Goal: Task Accomplishment & Management: Manage account settings

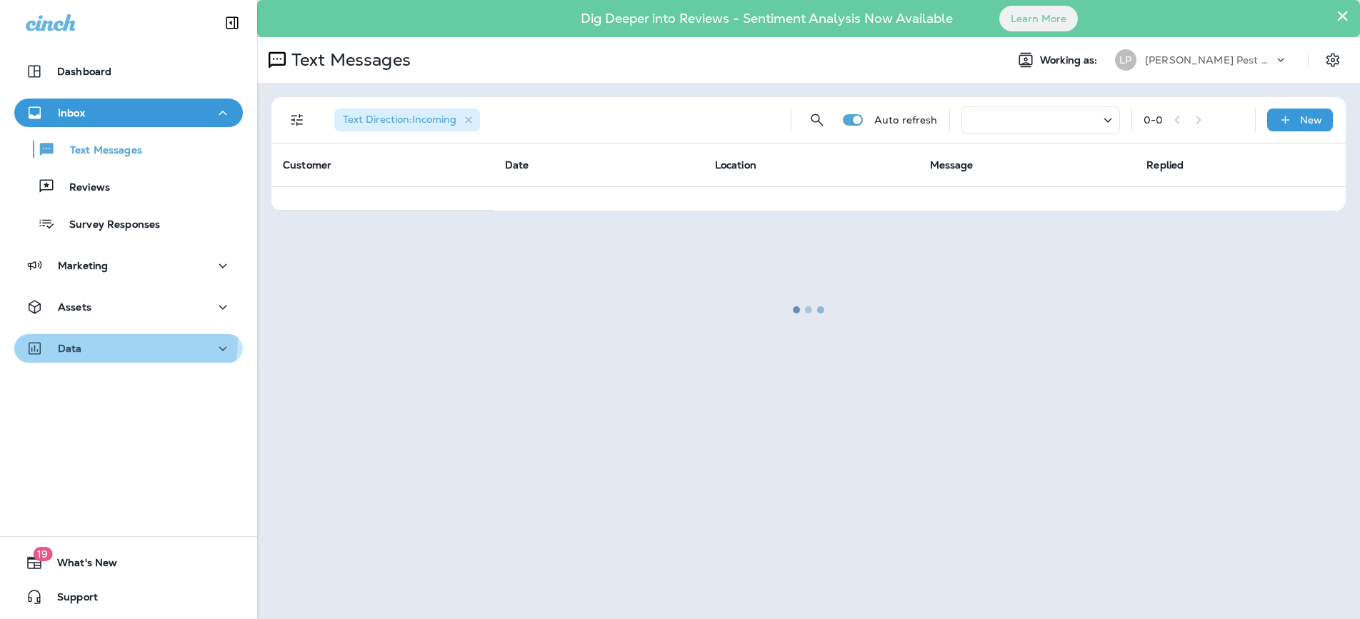
click at [109, 341] on div "Data" at bounding box center [129, 349] width 206 height 18
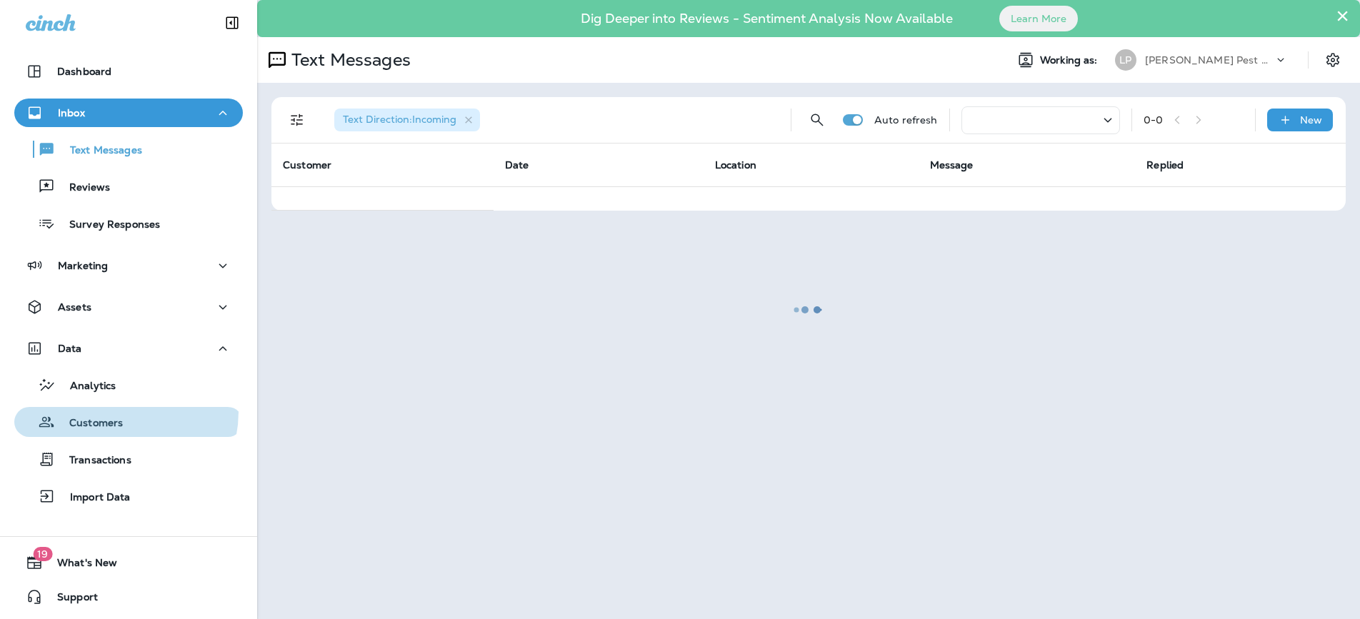
drag, startPoint x: 107, startPoint y: 411, endPoint x: 119, endPoint y: 401, distance: 15.2
click at [108, 411] on div "Customers" at bounding box center [71, 421] width 103 height 21
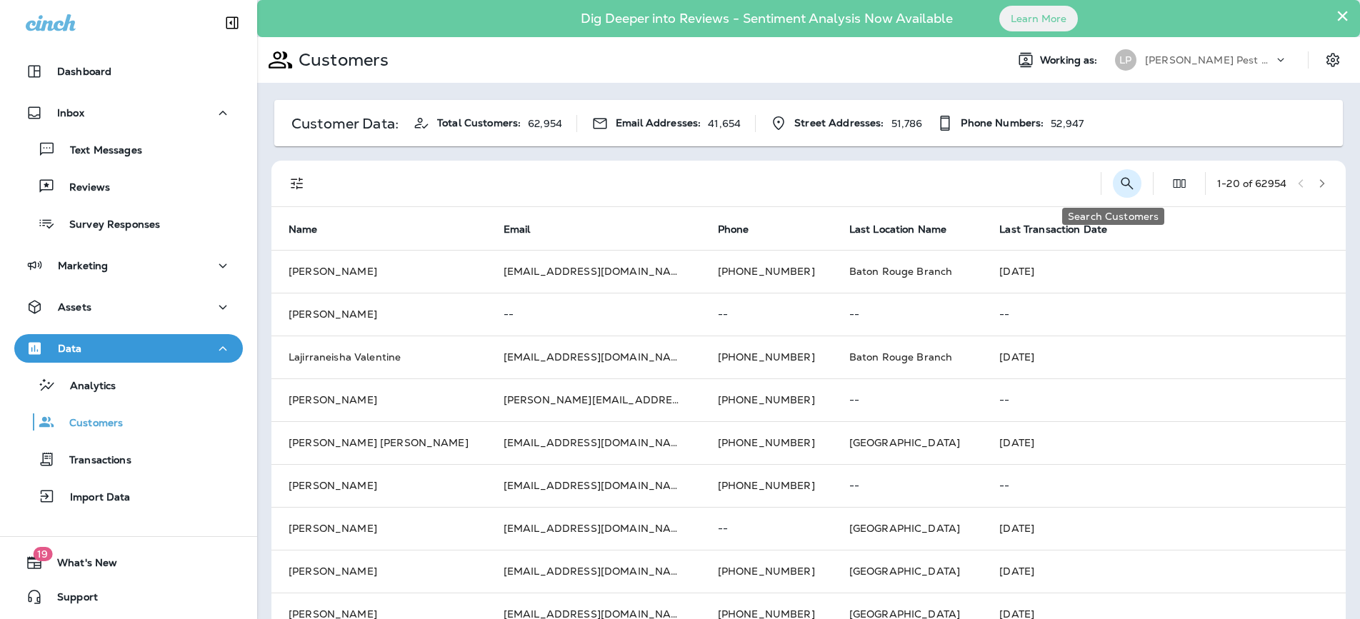
click at [1119, 186] on icon "Search Customers" at bounding box center [1126, 183] width 17 height 17
click at [1033, 187] on input "text" at bounding box center [1052, 183] width 149 height 38
click at [991, 186] on input "text" at bounding box center [1052, 183] width 149 height 38
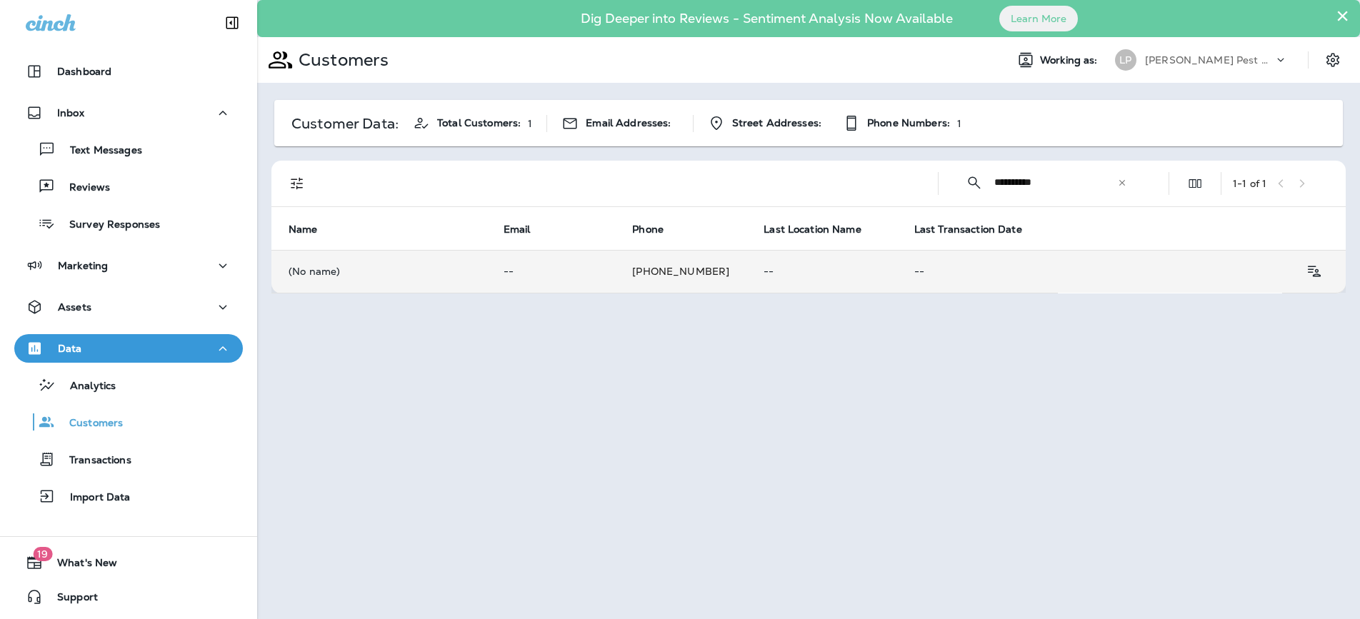
type input "**********"
click at [615, 269] on td "[PHONE_NUMBER]" at bounding box center [680, 271] width 131 height 43
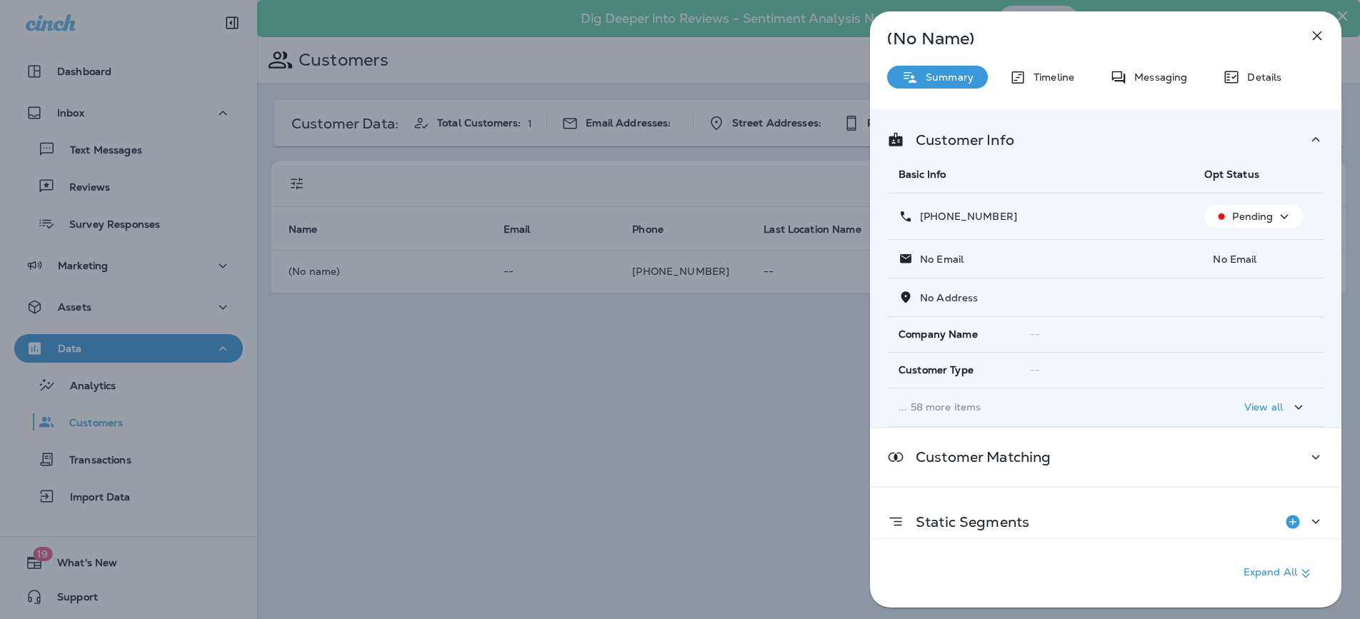
click at [1249, 219] on p "Pending" at bounding box center [1252, 216] width 41 height 11
click at [1245, 248] on p "Opt out" at bounding box center [1244, 250] width 39 height 11
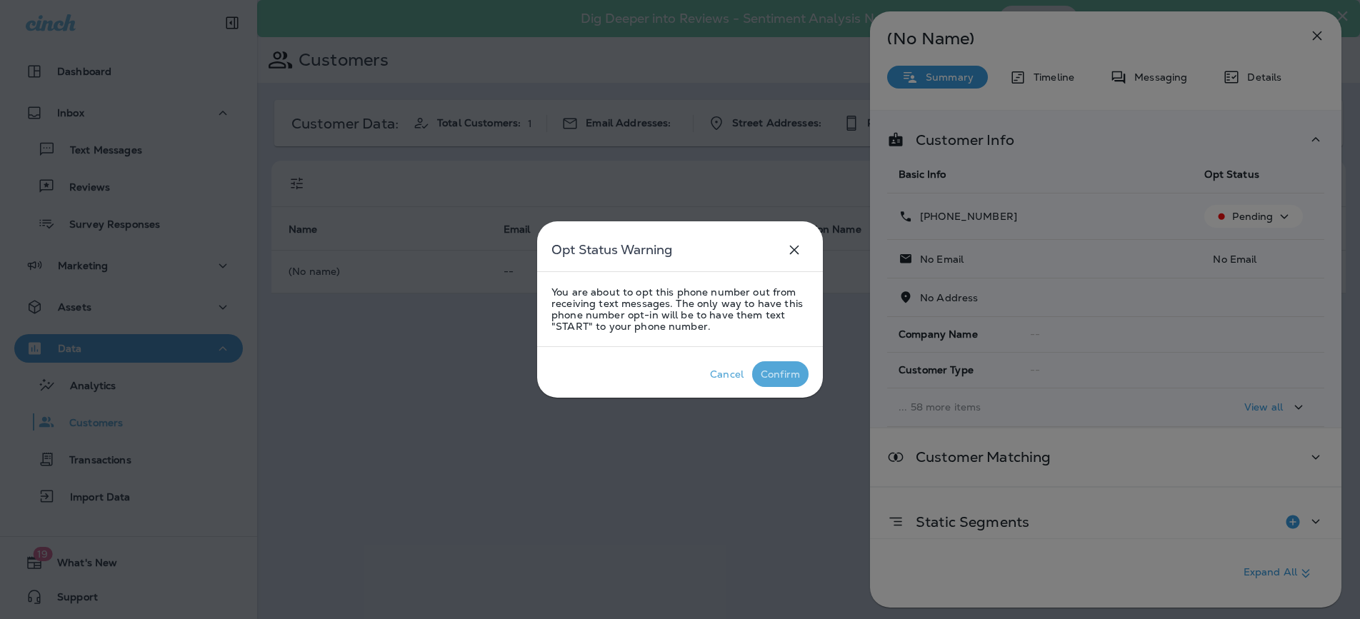
click at [784, 371] on div "Confirm" at bounding box center [780, 373] width 39 height 11
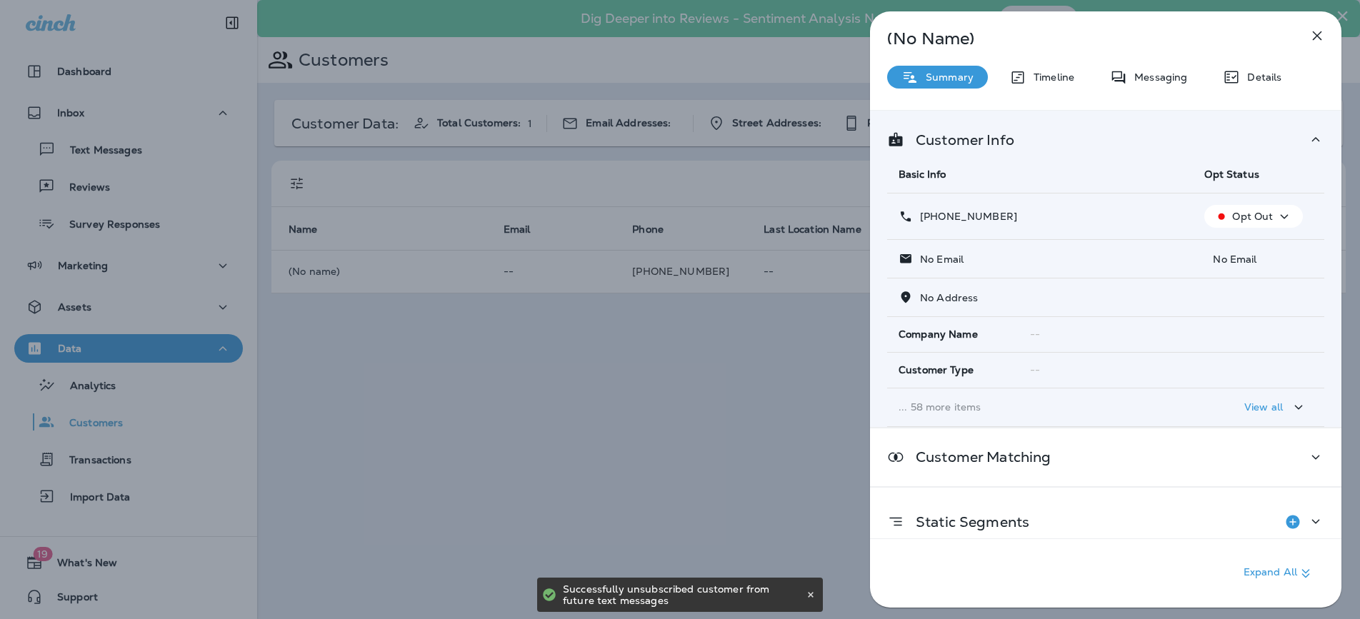
click at [1309, 39] on icon "button" at bounding box center [1316, 35] width 17 height 17
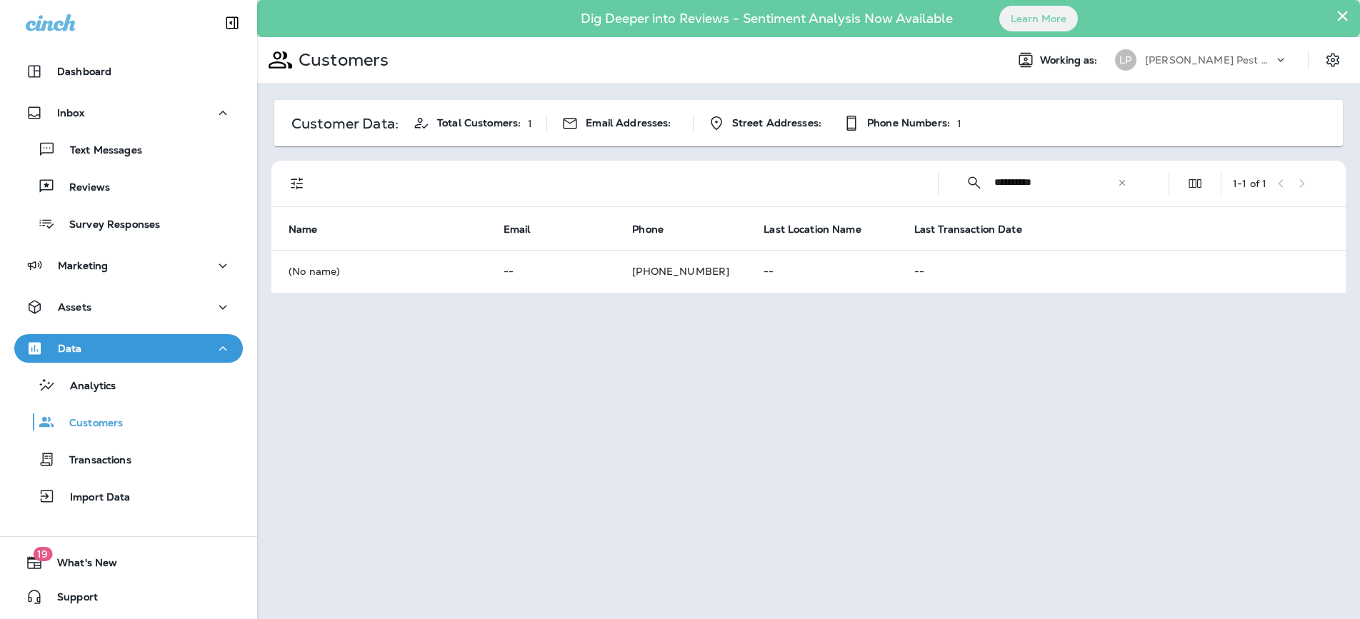
click at [1117, 182] on icon at bounding box center [1122, 183] width 10 height 10
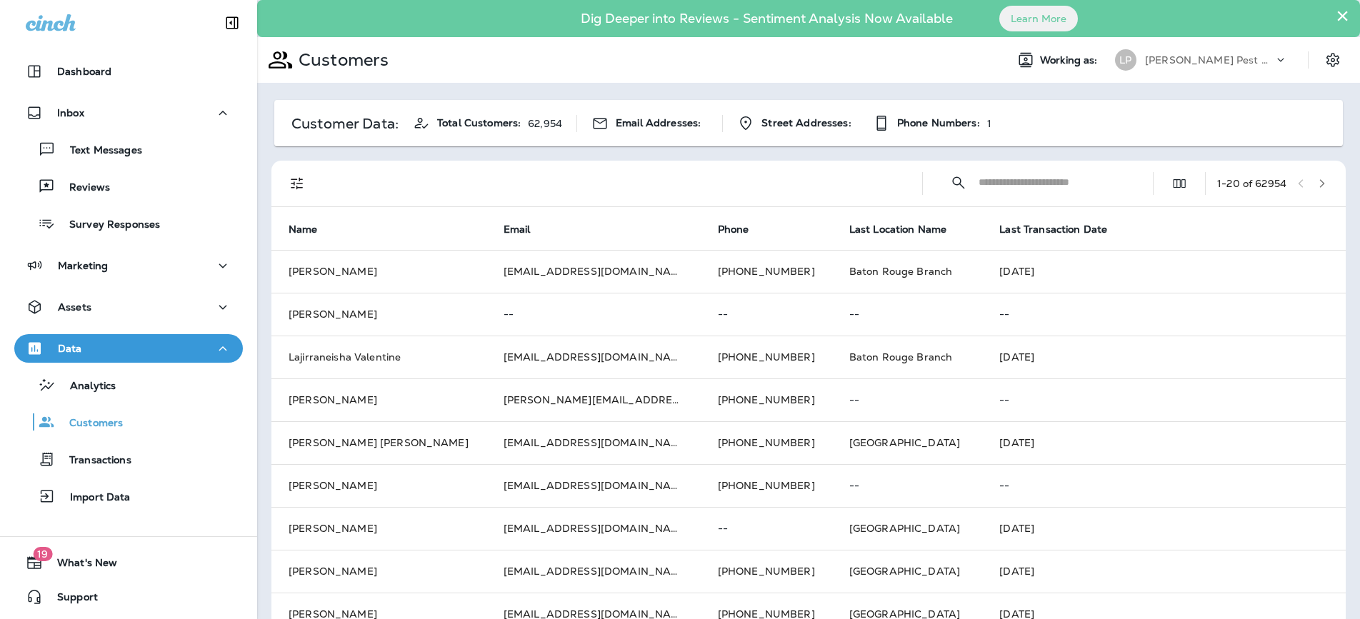
click at [994, 179] on input "text" at bounding box center [1052, 183] width 149 height 38
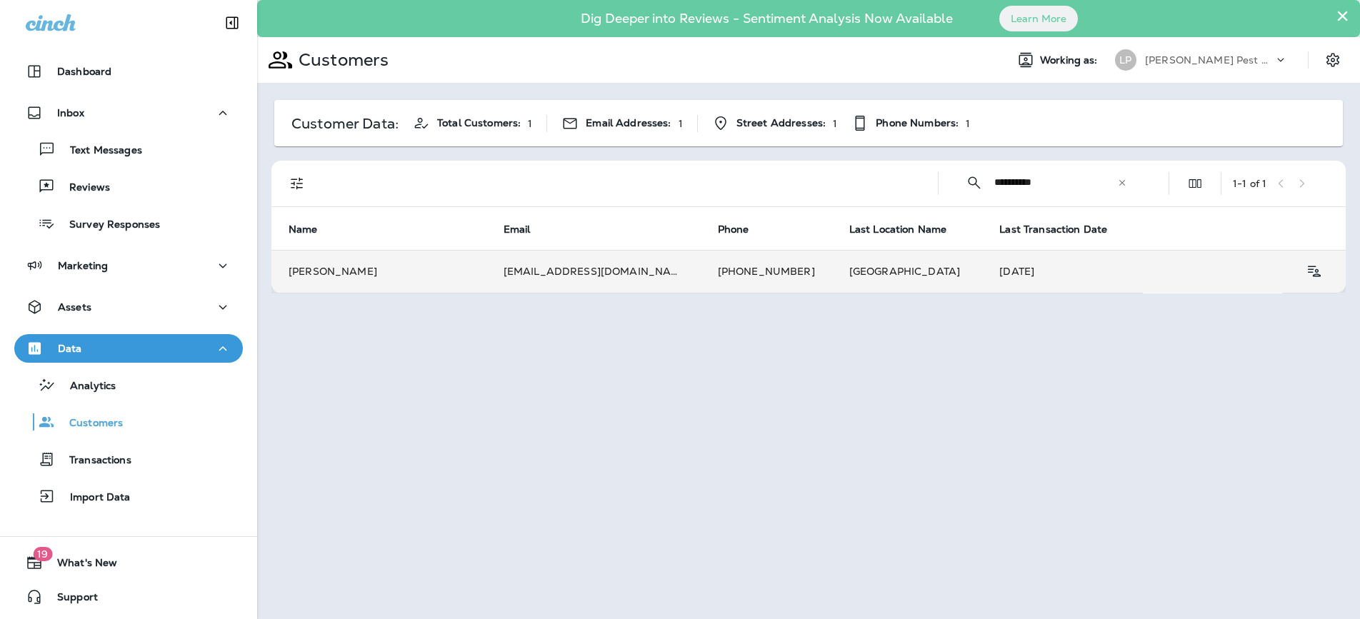
type input "**********"
click at [482, 276] on td "[PERSON_NAME]" at bounding box center [378, 271] width 215 height 43
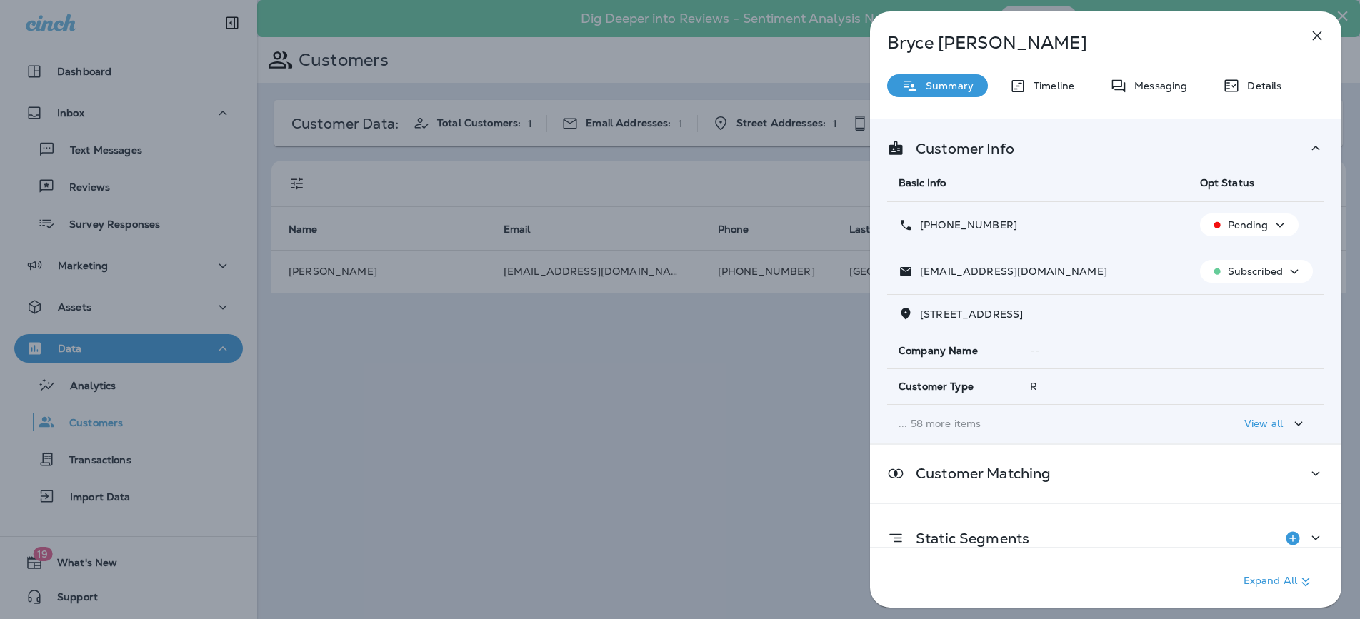
click at [1258, 230] on p "Pending" at bounding box center [1248, 224] width 41 height 11
click at [1265, 253] on button "Opt out" at bounding box center [1243, 259] width 102 height 34
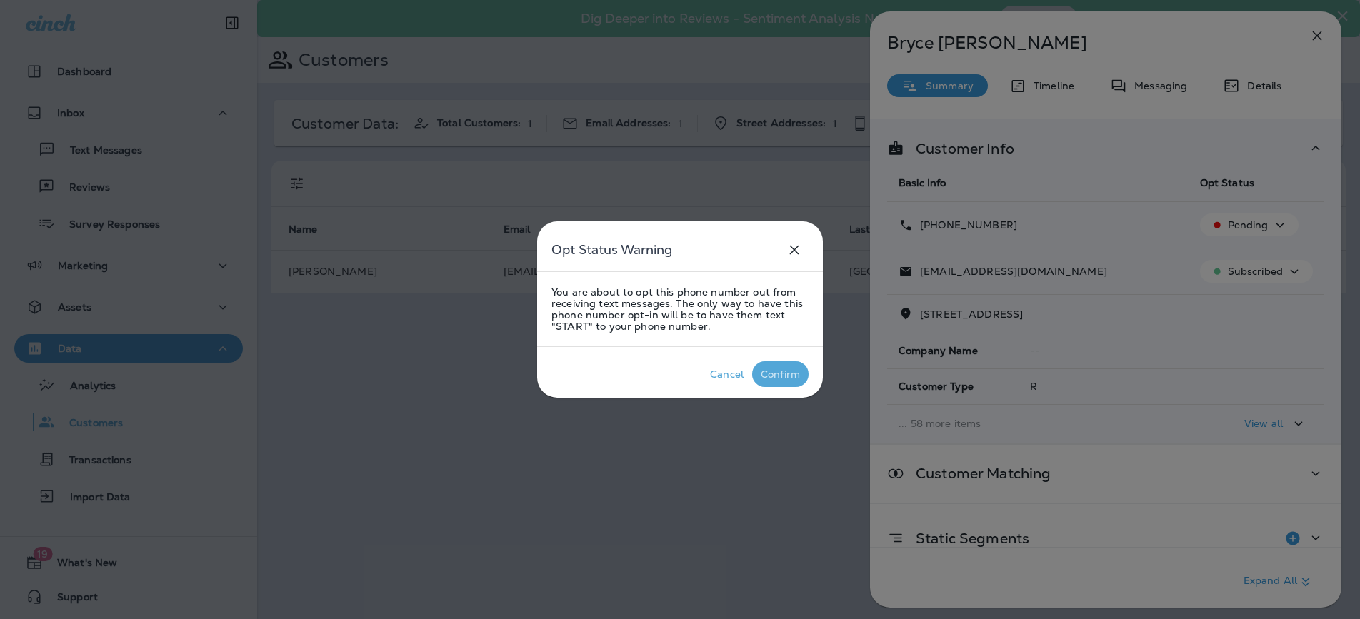
click at [794, 374] on div "Confirm" at bounding box center [780, 373] width 39 height 11
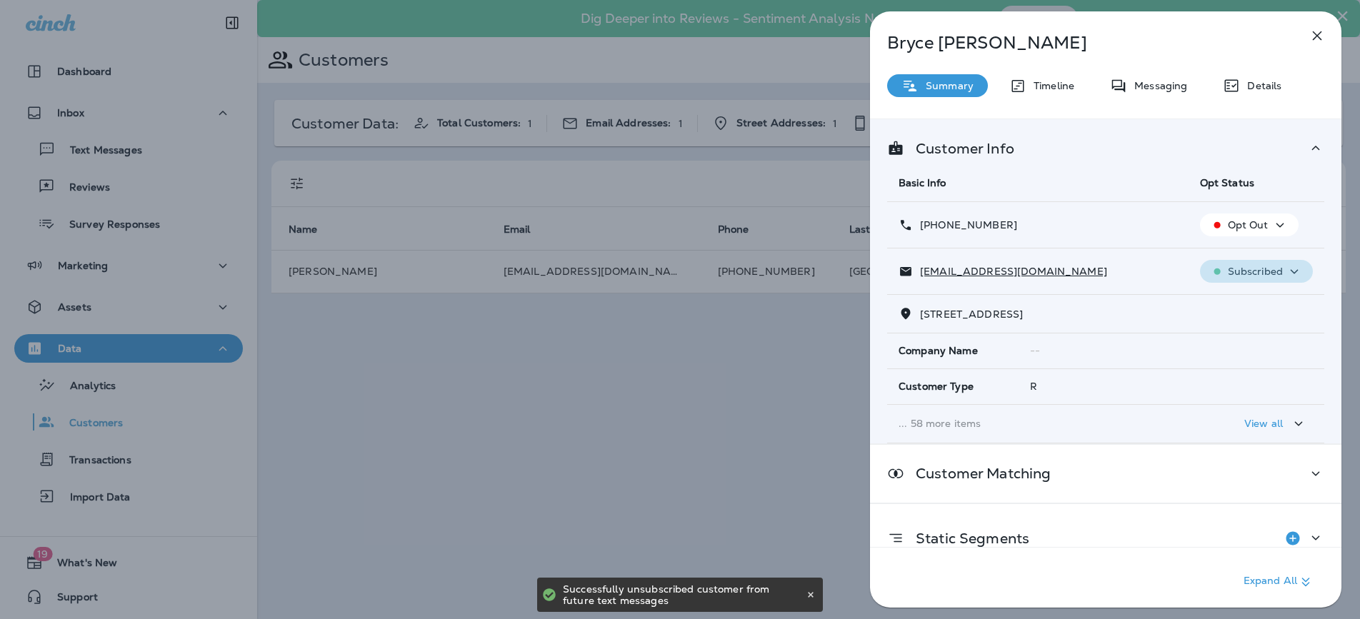
click at [1275, 271] on div "Subscribed" at bounding box center [1255, 272] width 101 height 18
click at [1240, 307] on p "Unsubscribe" at bounding box center [1256, 305] width 62 height 11
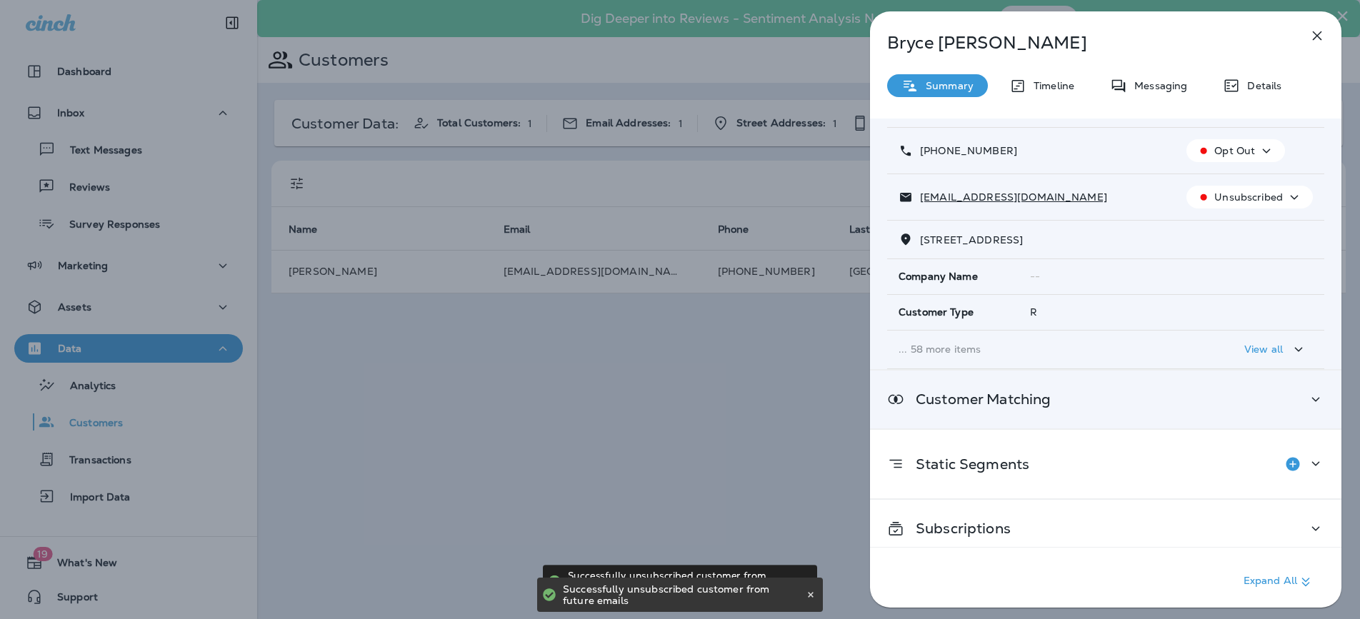
scroll to position [86, 0]
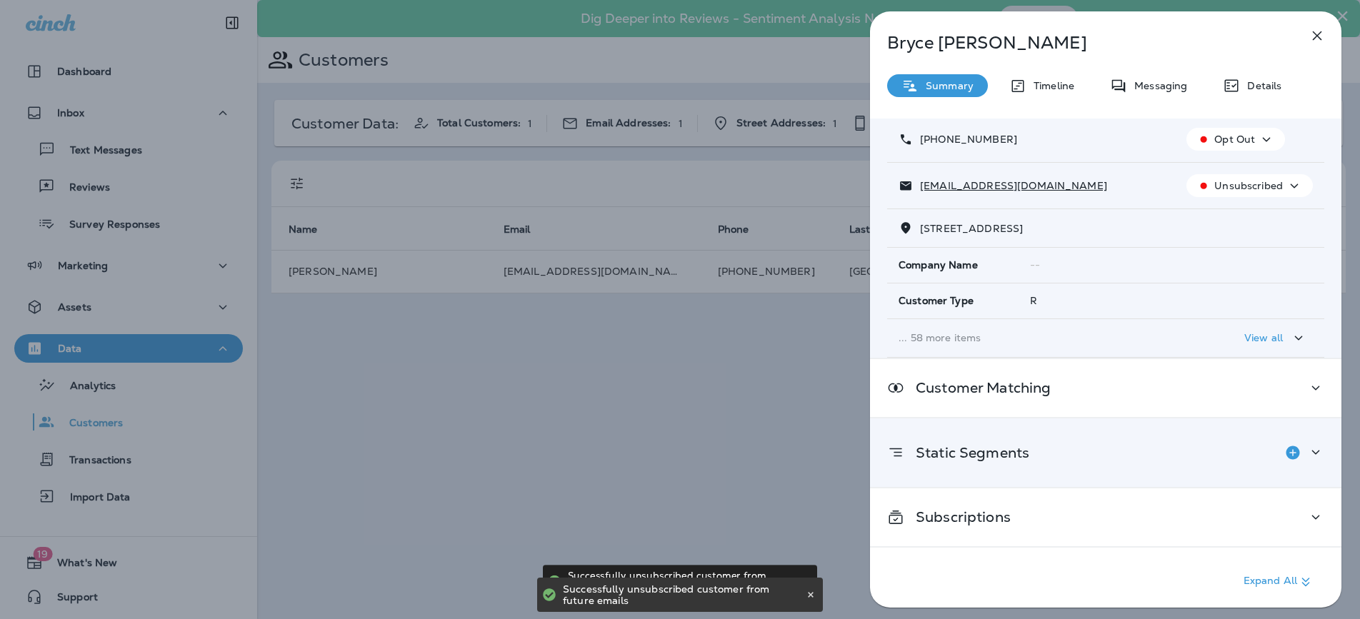
click at [1312, 449] on icon at bounding box center [1315, 452] width 17 height 18
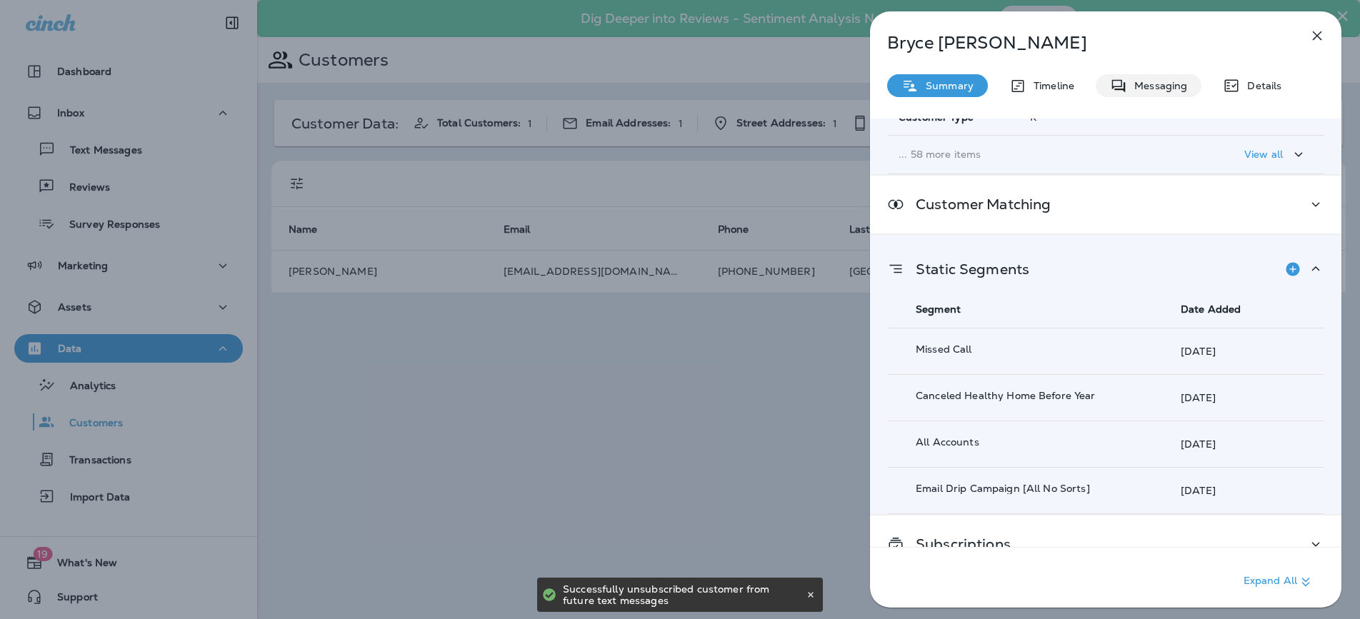
scroll to position [267, 0]
click at [1138, 92] on div "Messaging" at bounding box center [1148, 85] width 106 height 23
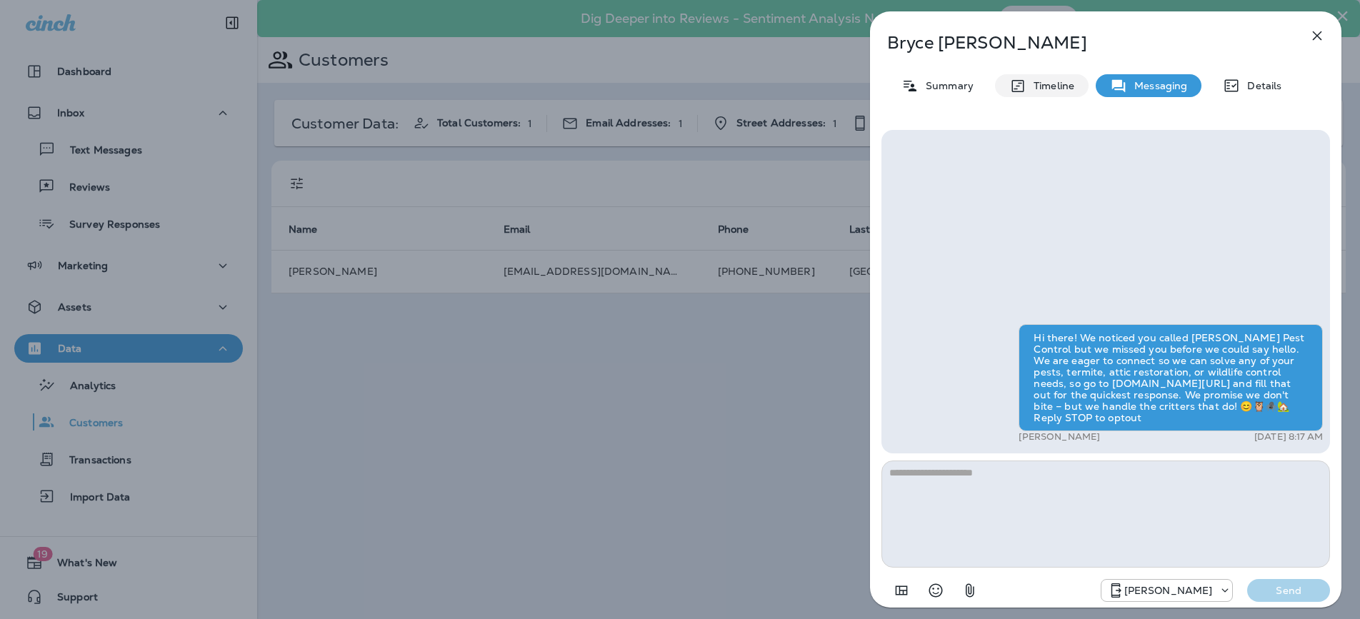
drag, startPoint x: 1025, startPoint y: 89, endPoint x: 1001, endPoint y: 91, distance: 23.7
click at [1026, 89] on p "Timeline" at bounding box center [1050, 85] width 48 height 11
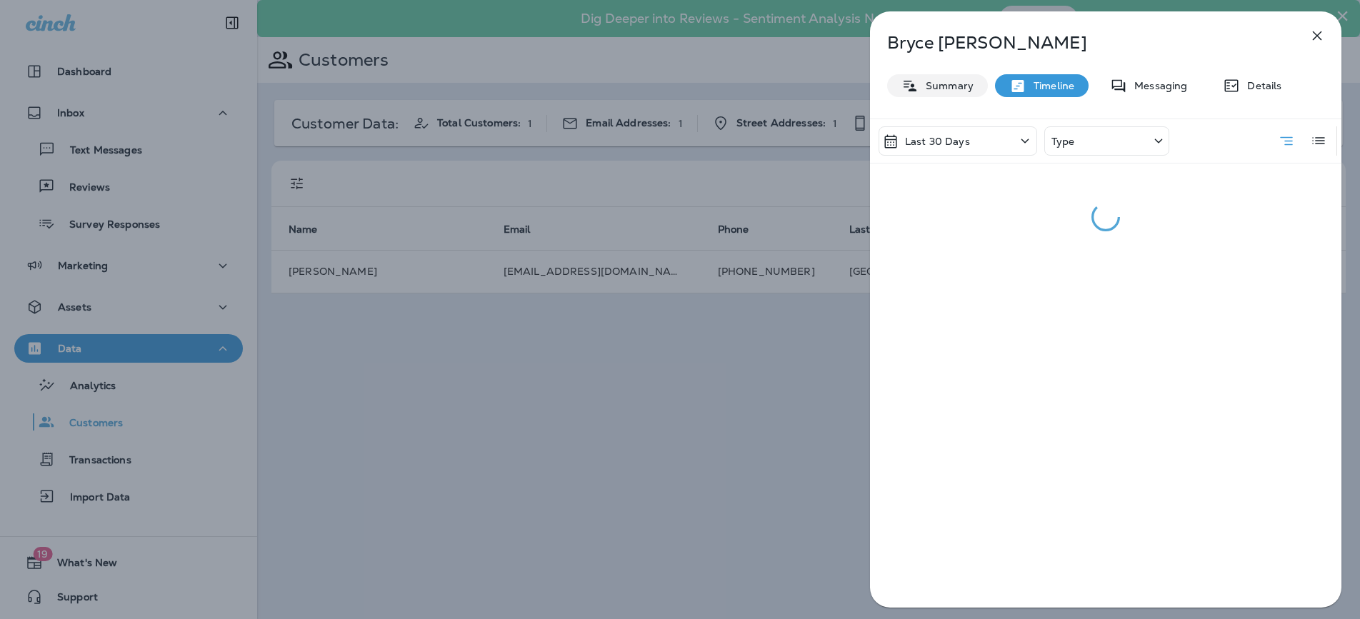
click at [961, 86] on p "Summary" at bounding box center [945, 85] width 55 height 11
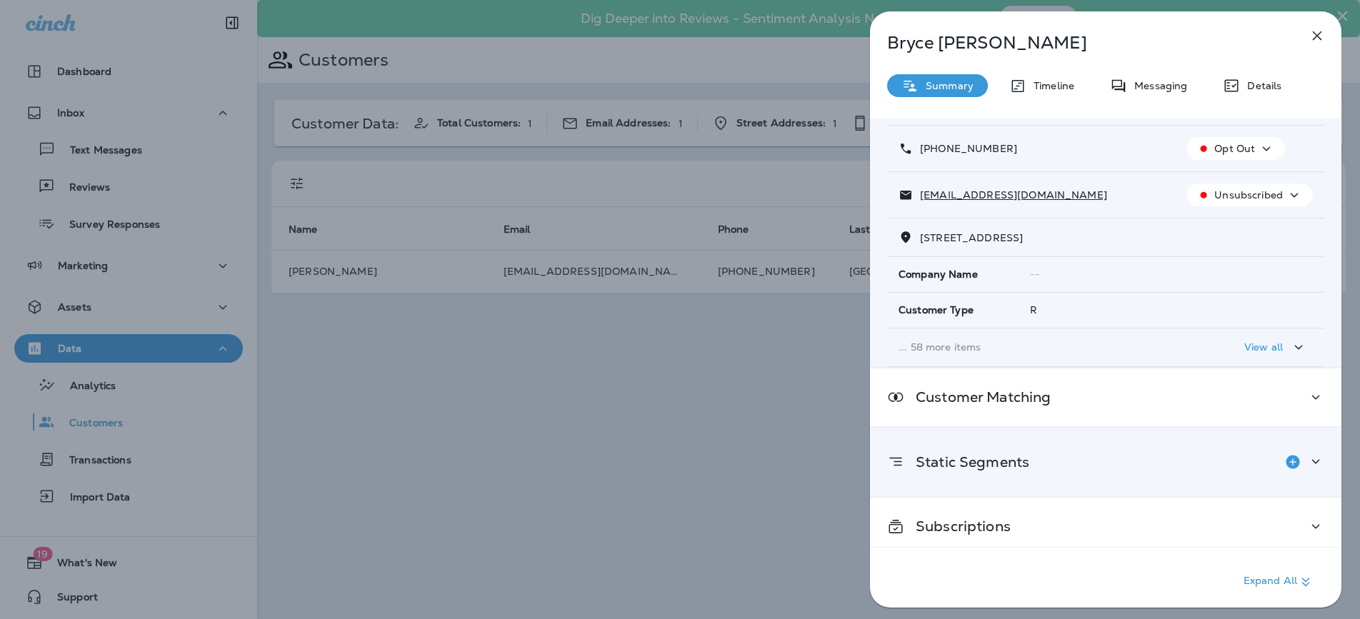
scroll to position [86, 0]
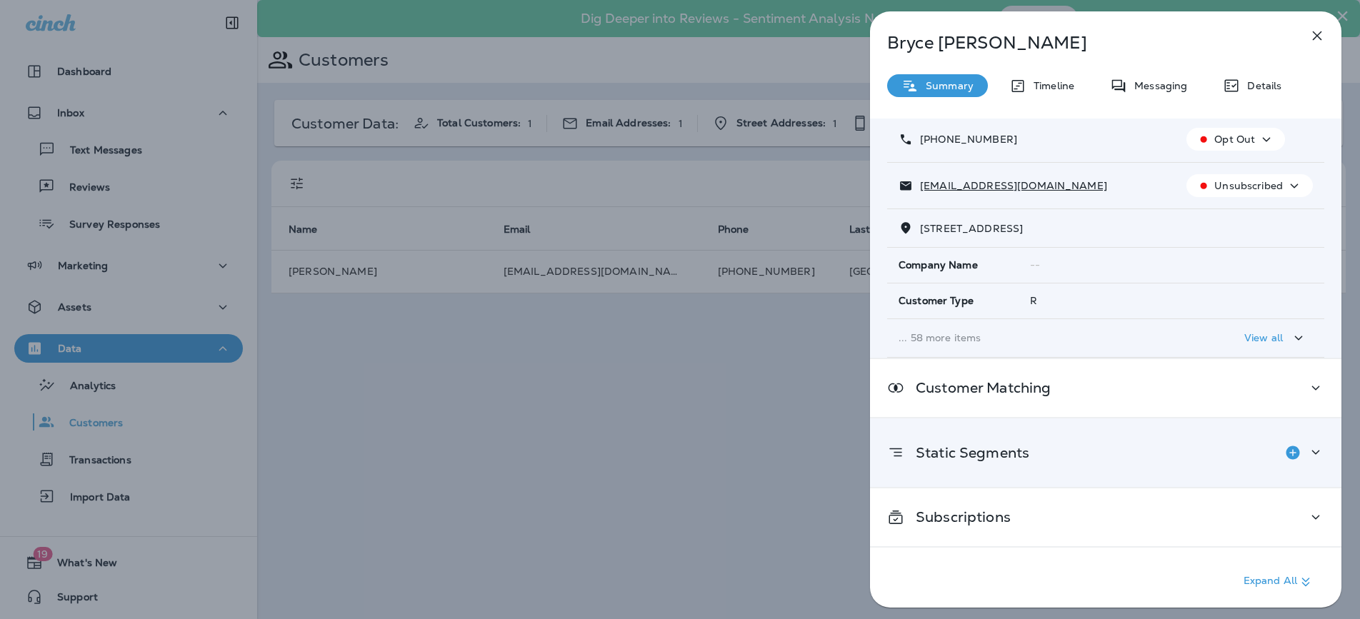
click at [1307, 457] on icon at bounding box center [1315, 452] width 17 height 18
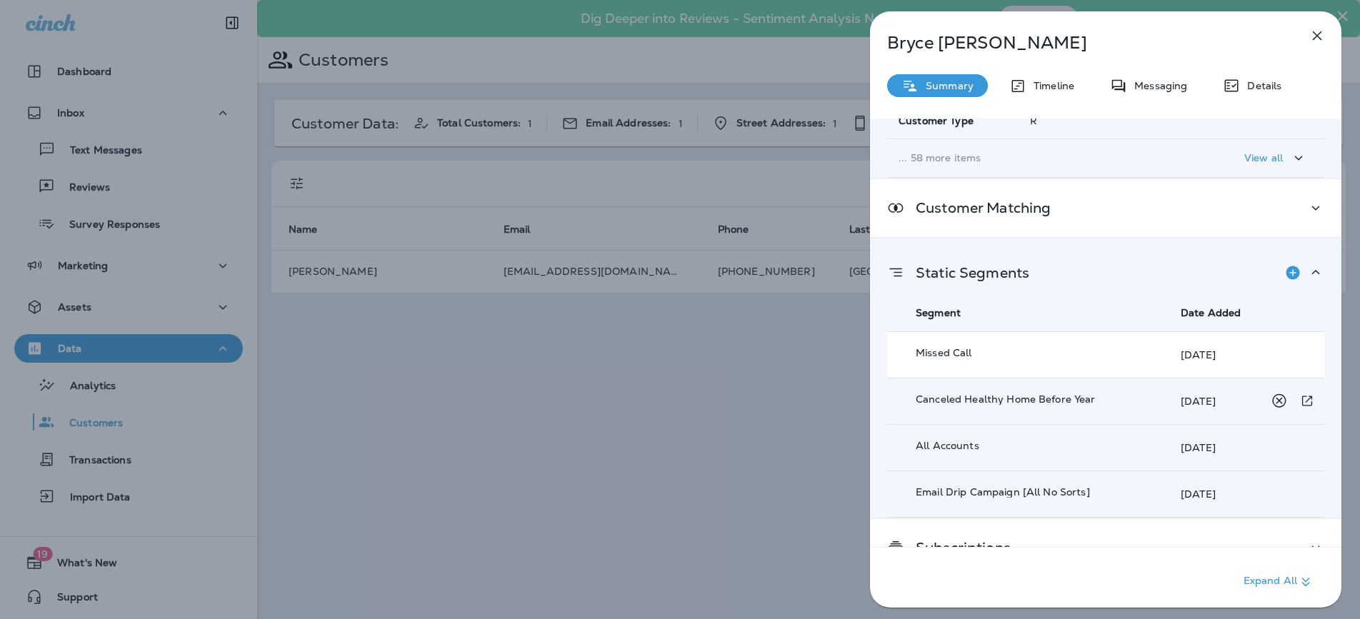
scroll to position [296, 0]
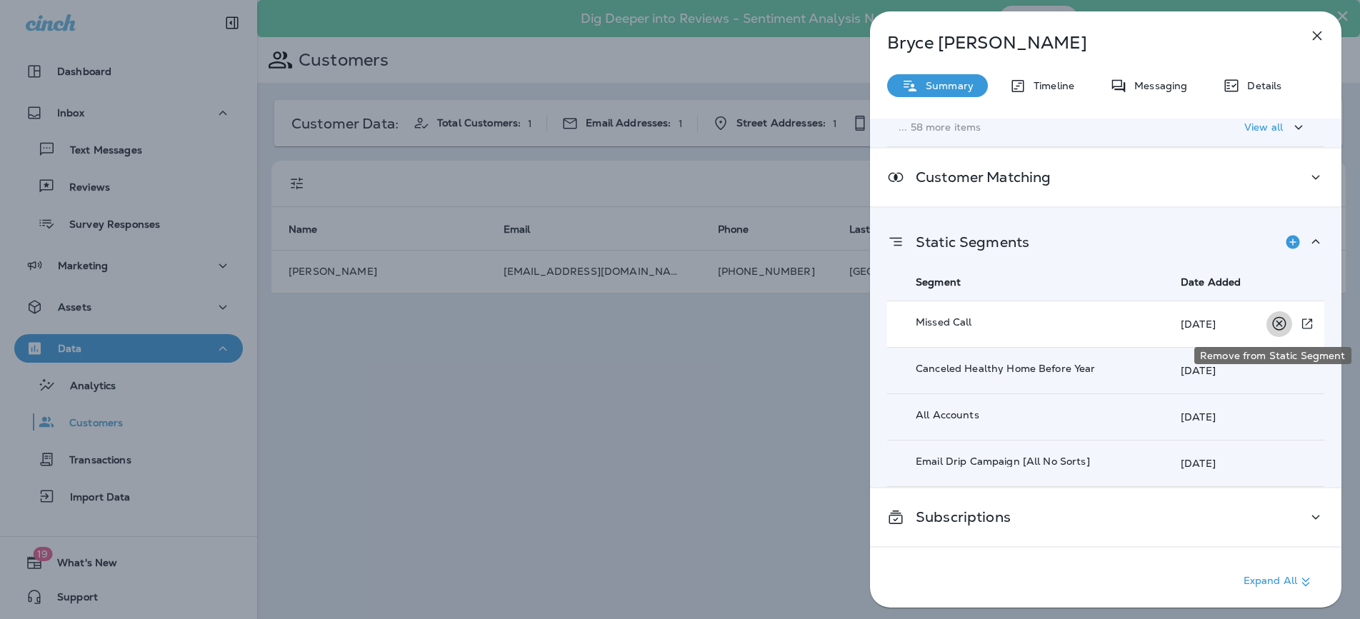
click at [1275, 323] on icon "Remove from Static Segment" at bounding box center [1279, 324] width 18 height 18
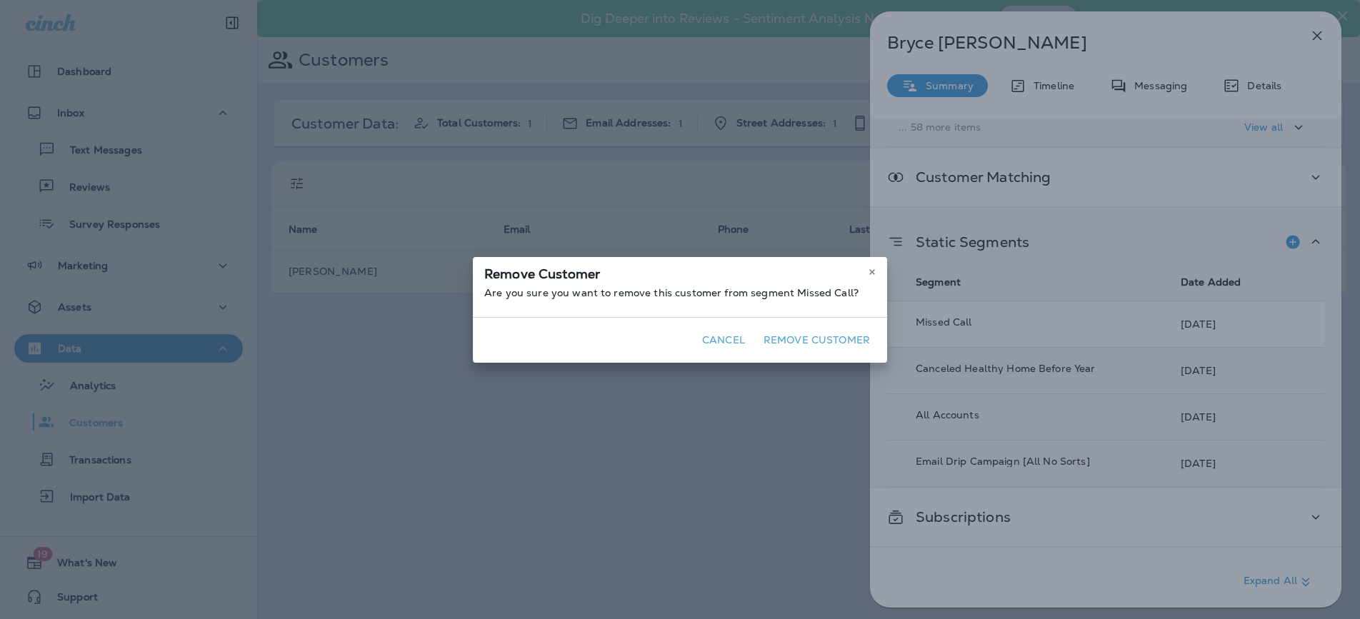
click at [828, 327] on div "Cancel Remove Customer" at bounding box center [680, 340] width 414 height 46
click at [836, 338] on button "Remove Customer" at bounding box center [817, 340] width 118 height 22
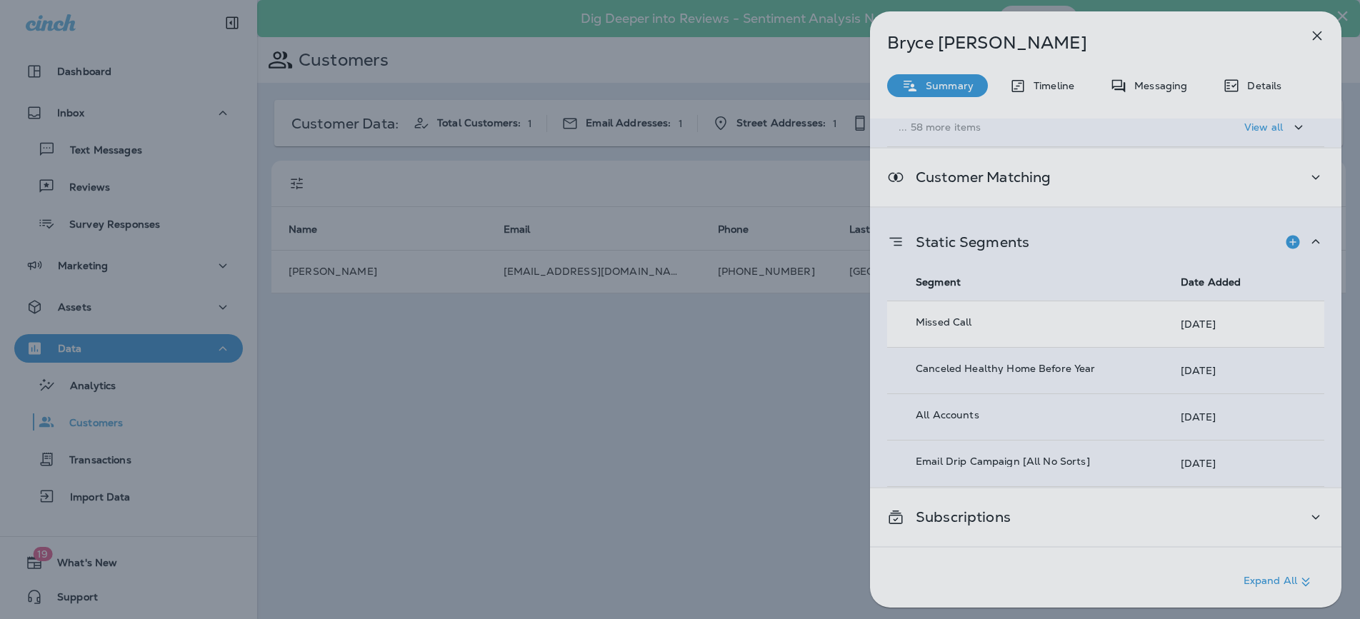
scroll to position [249, 0]
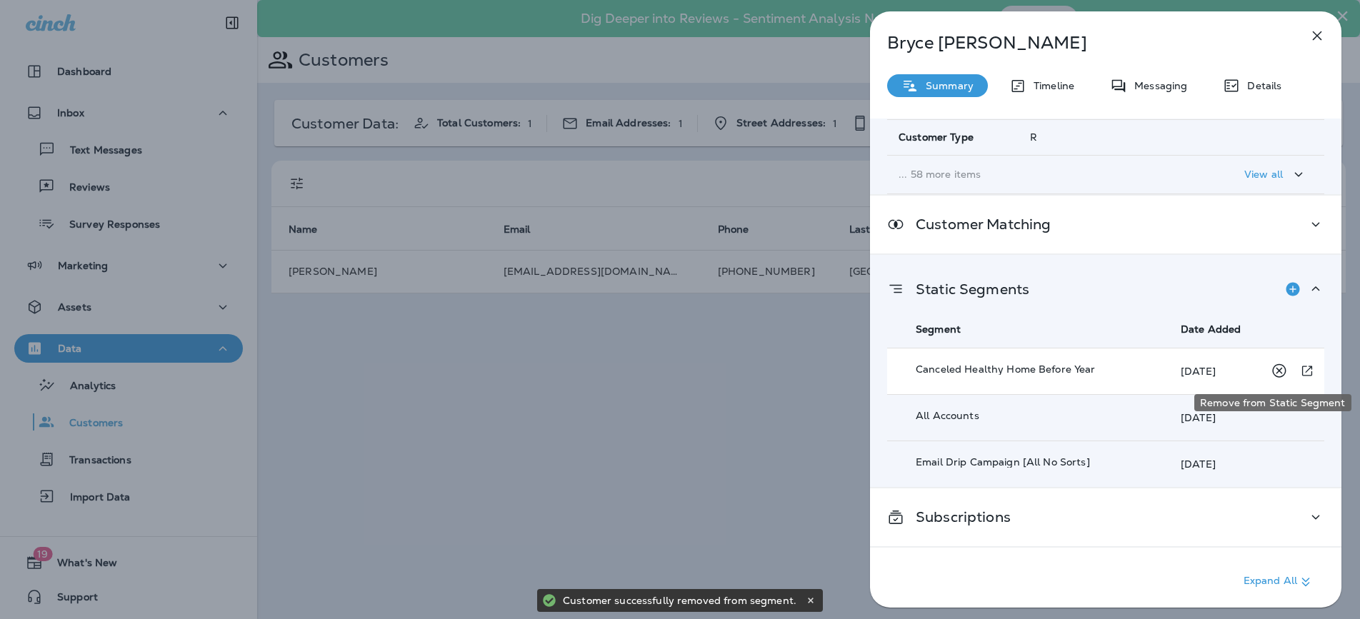
click at [1270, 371] on icon "Remove from Static Segment" at bounding box center [1279, 371] width 18 height 18
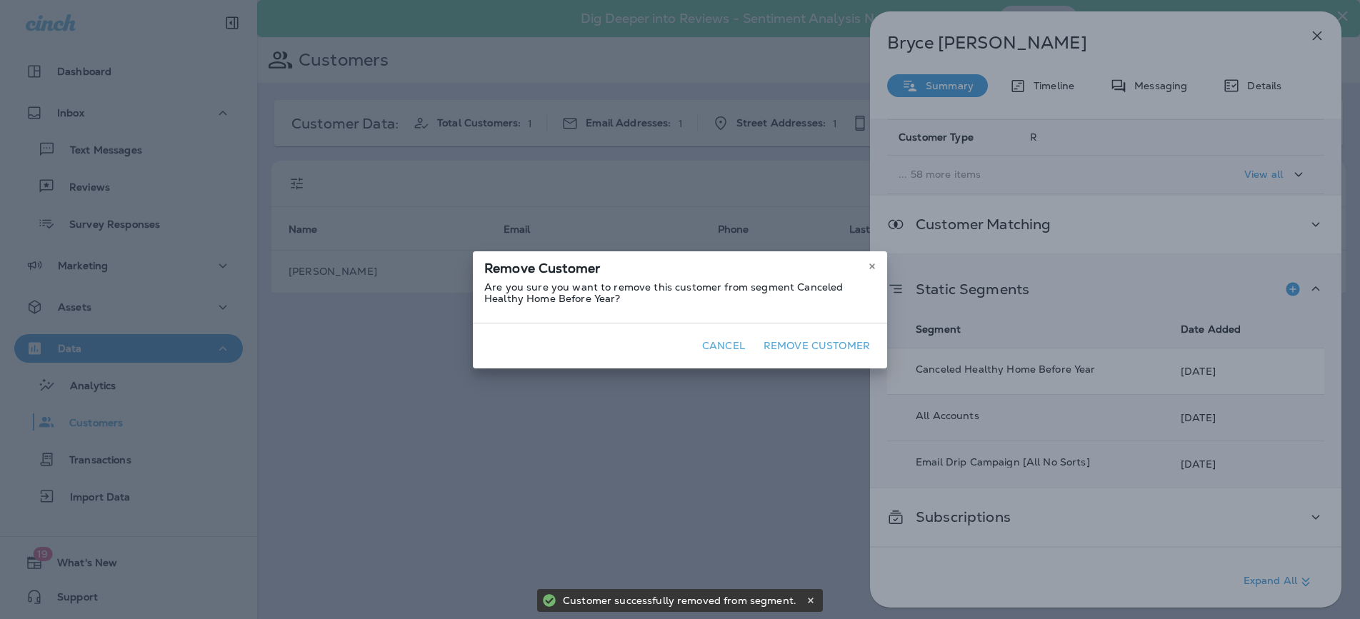
click at [858, 351] on button "Remove Customer" at bounding box center [817, 346] width 118 height 22
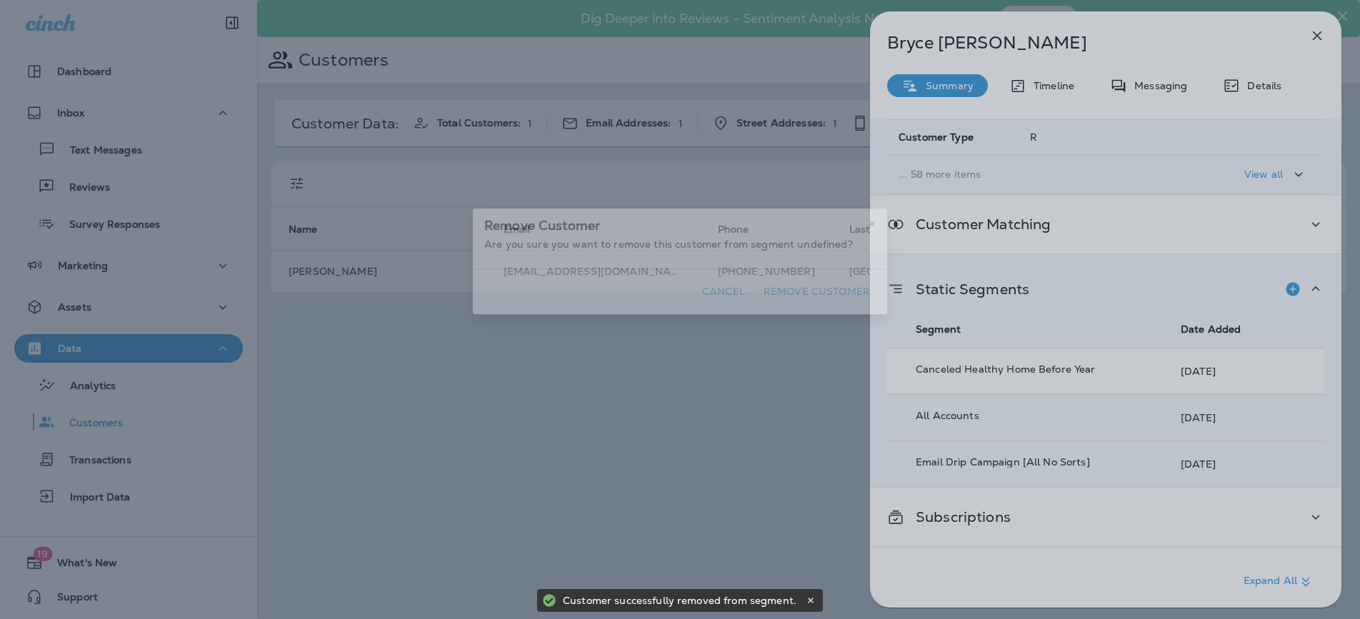
scroll to position [203, 0]
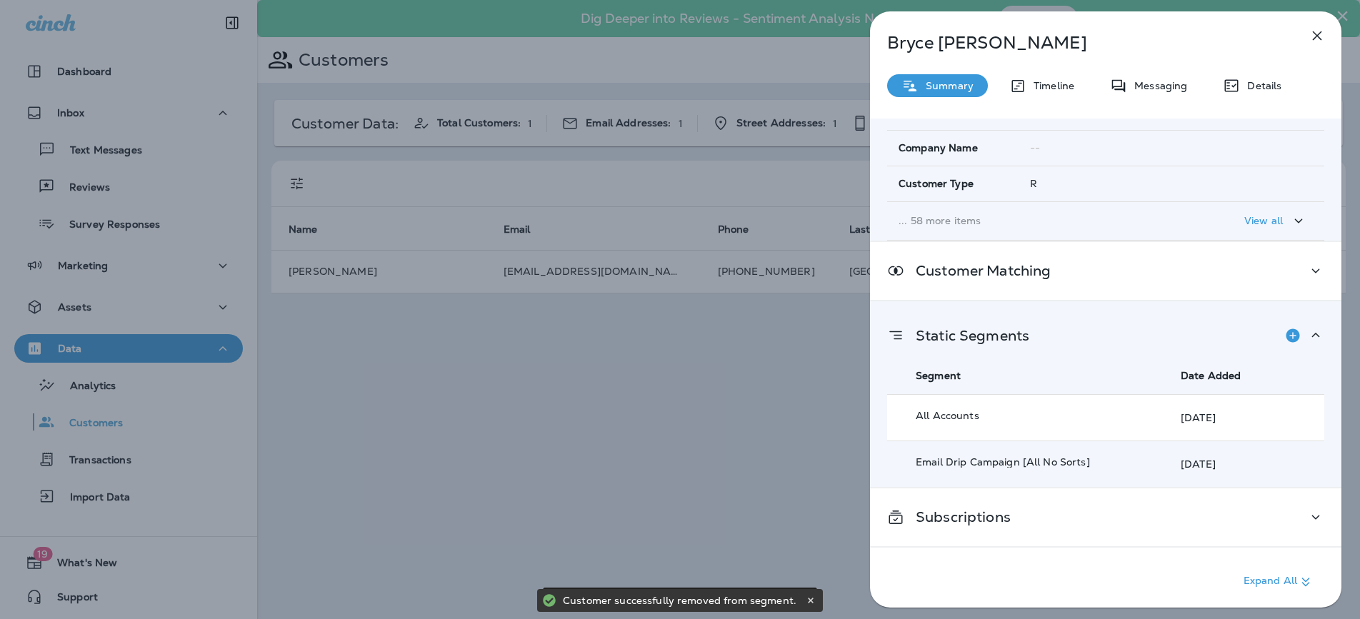
click at [1268, 414] on div "[DATE]" at bounding box center [1249, 417] width 138 height 29
click at [1270, 415] on icon "Remove from Static Segment" at bounding box center [1279, 417] width 18 height 18
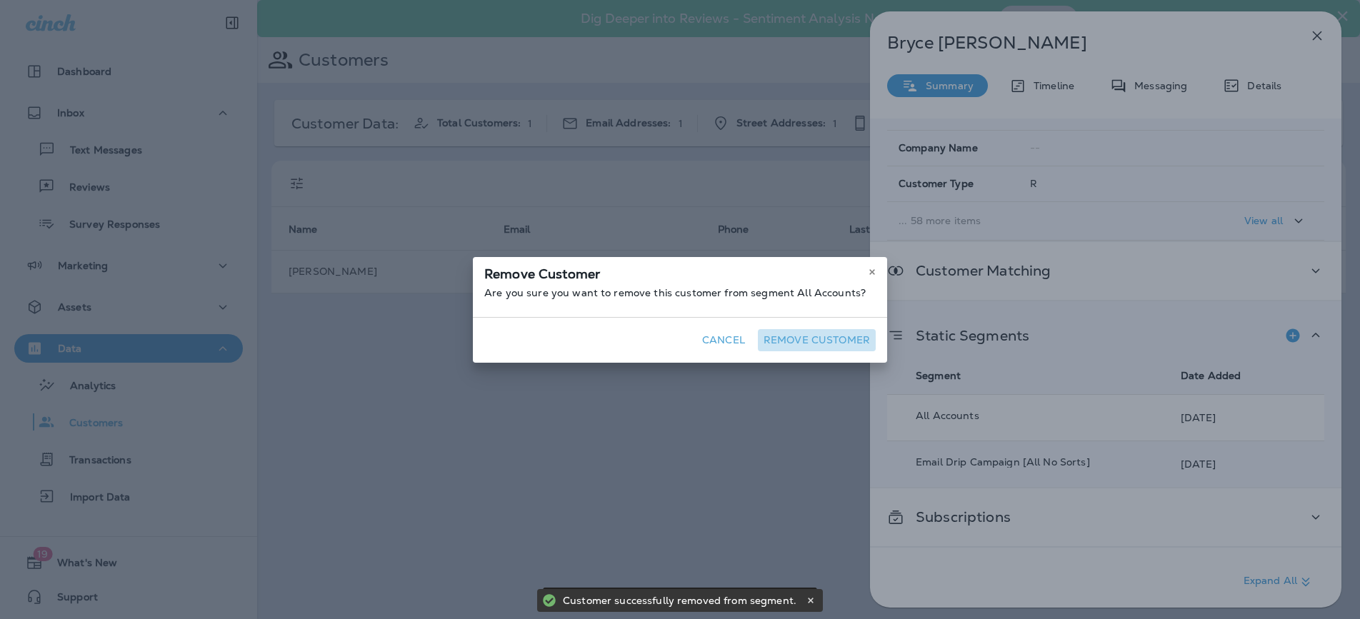
click at [826, 333] on button "Remove Customer" at bounding box center [817, 340] width 118 height 22
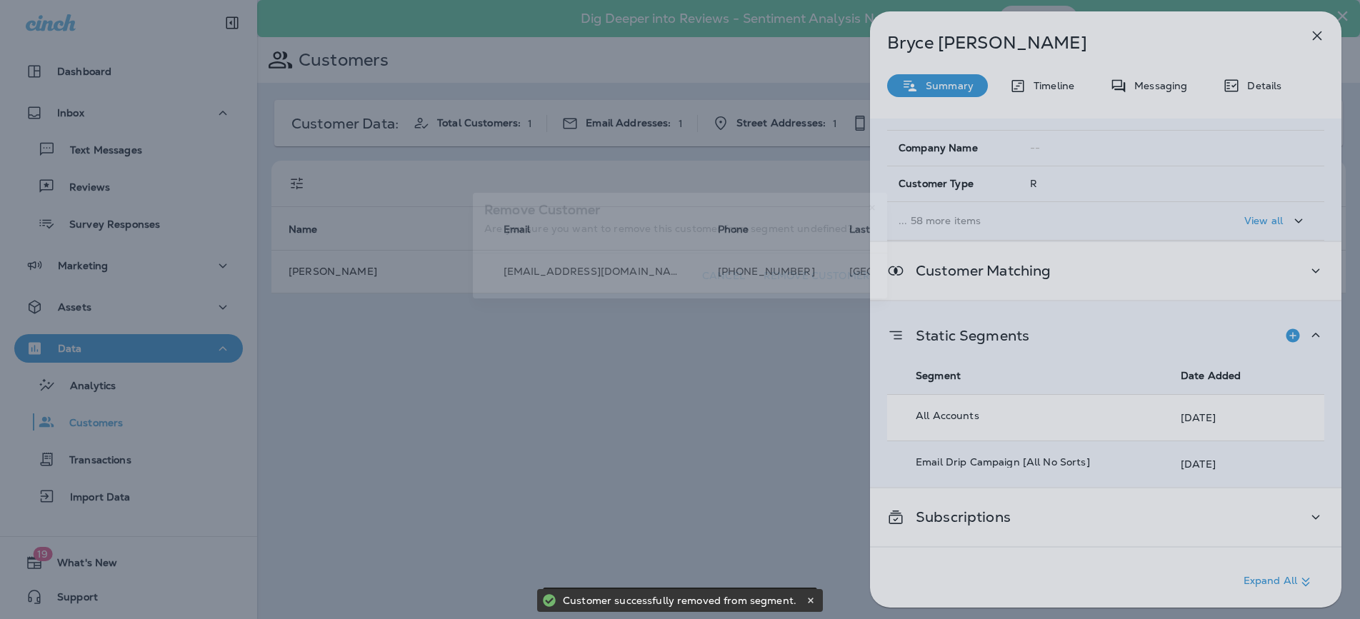
scroll to position [156, 0]
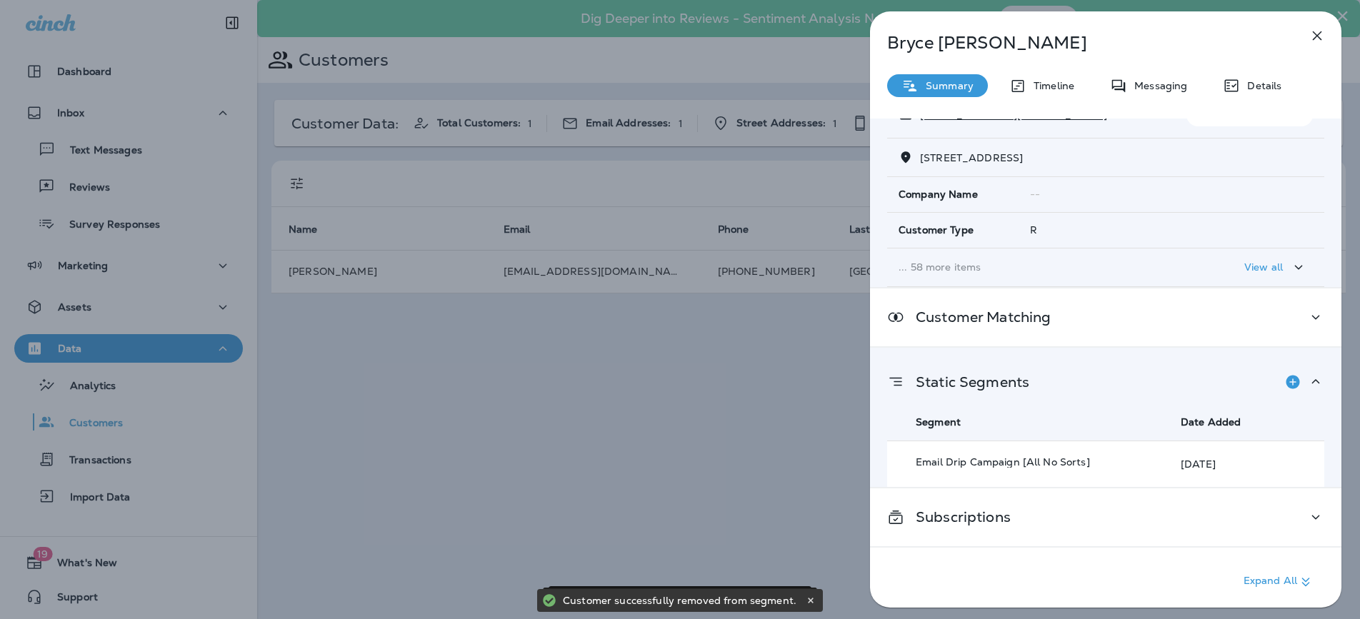
click at [1248, 463] on div "[DATE]" at bounding box center [1249, 464] width 138 height 29
click at [1273, 469] on icon "Remove from Static Segment" at bounding box center [1279, 464] width 14 height 14
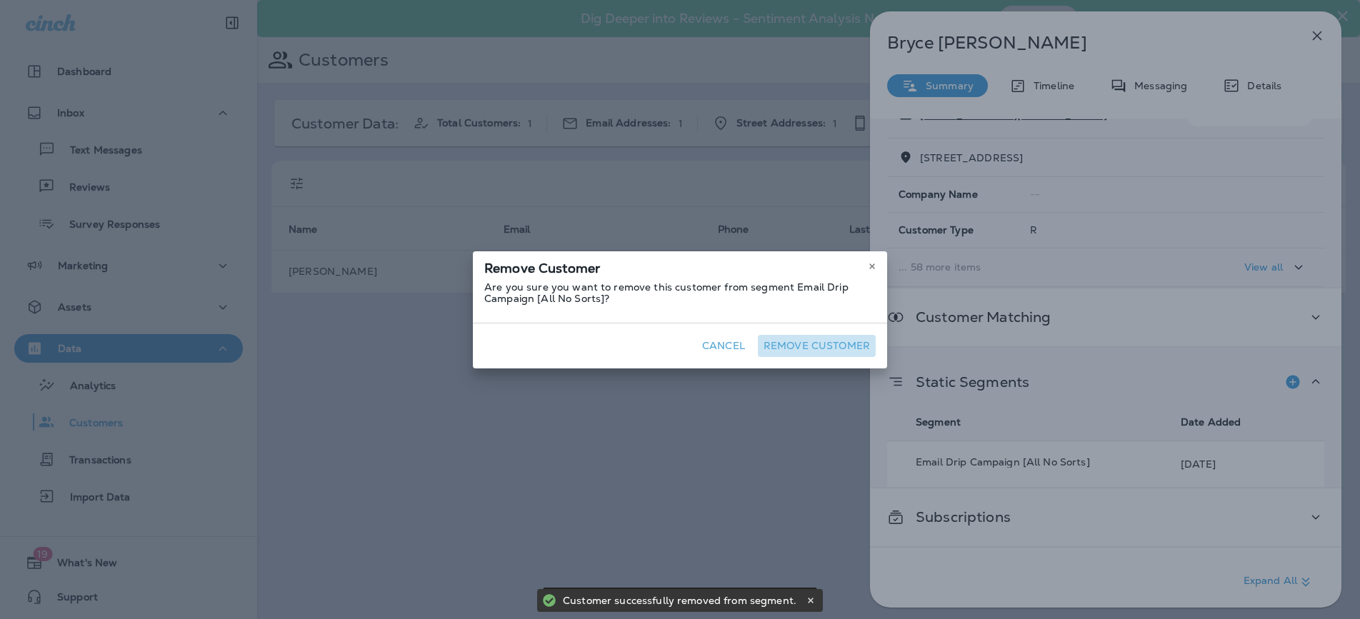
click at [836, 350] on button "Remove Customer" at bounding box center [817, 346] width 118 height 22
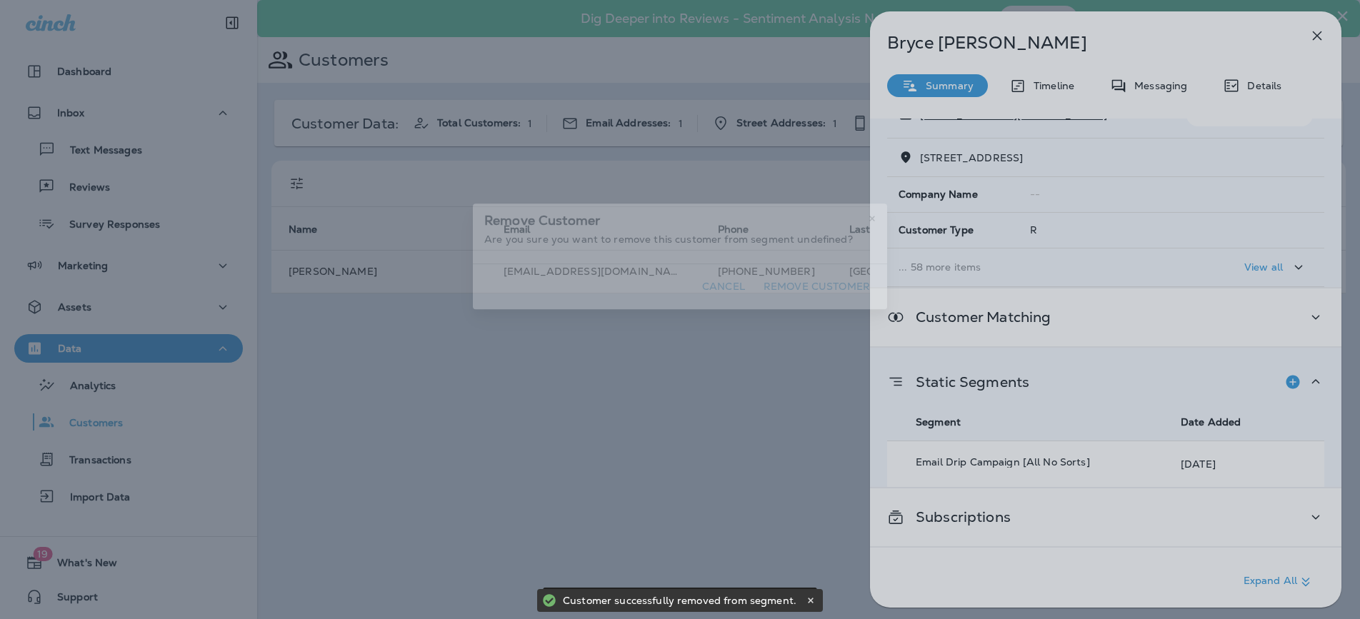
scroll to position [145, 0]
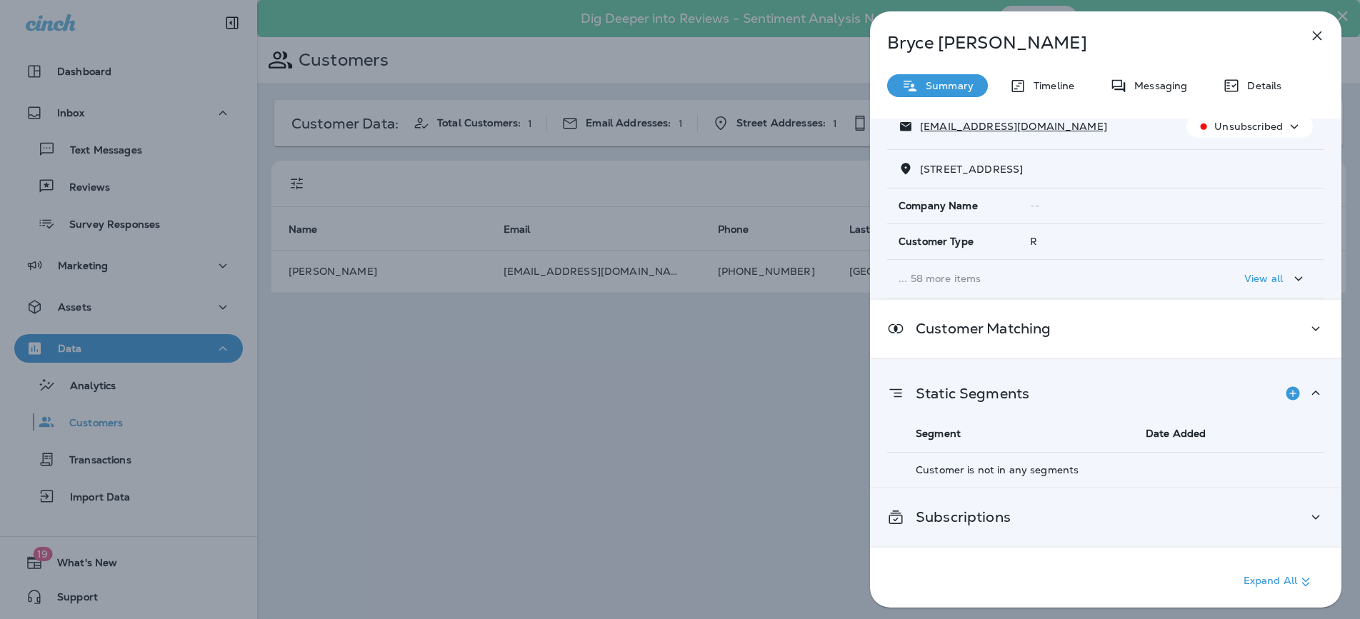
click at [1229, 505] on div "Subscriptions" at bounding box center [1105, 517] width 471 height 58
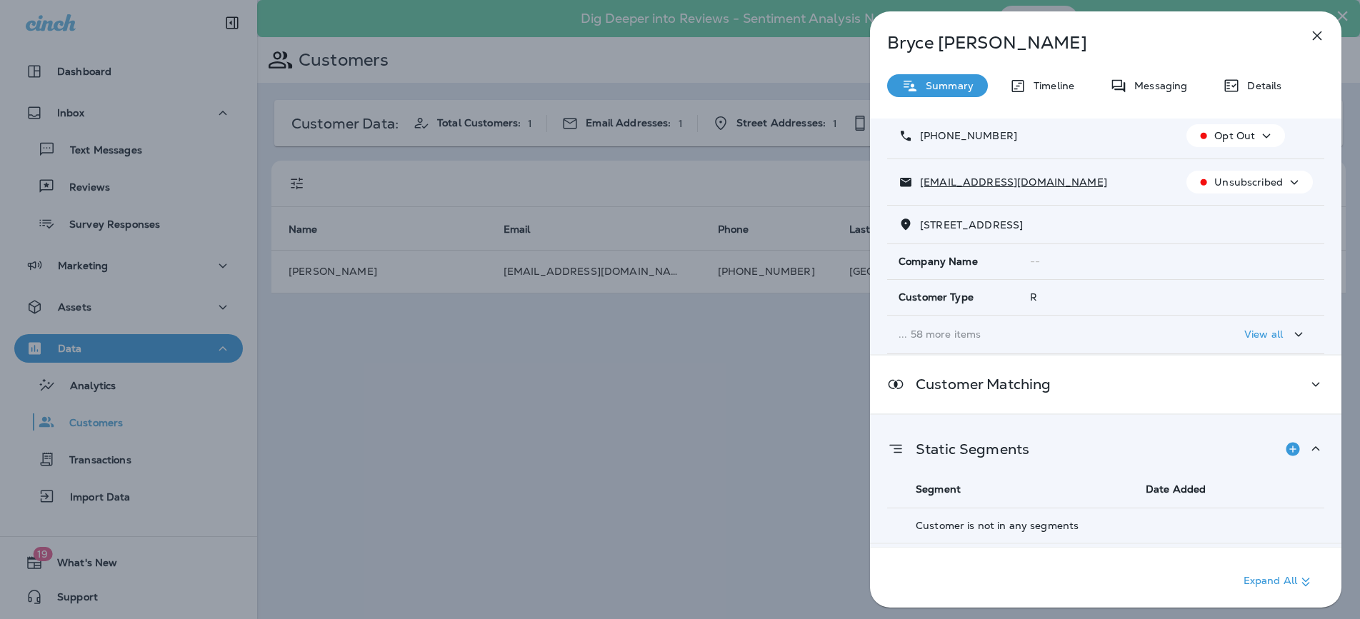
scroll to position [53, 0]
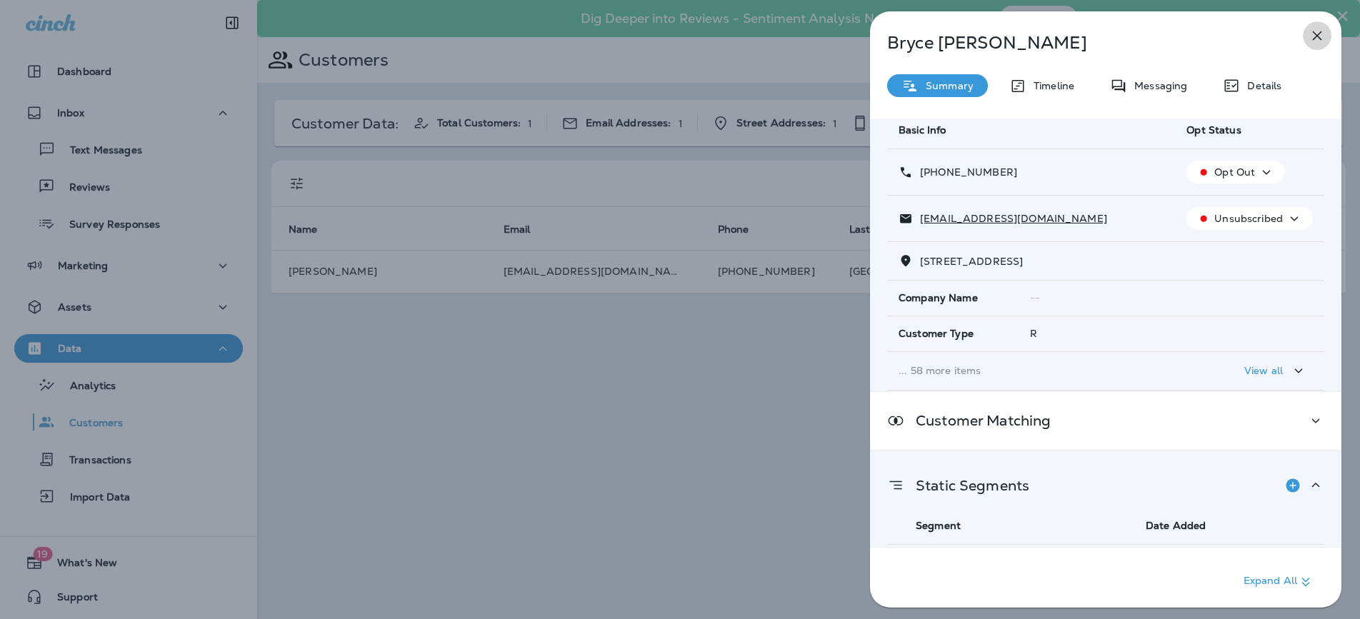
click at [1320, 31] on icon "button" at bounding box center [1316, 35] width 17 height 17
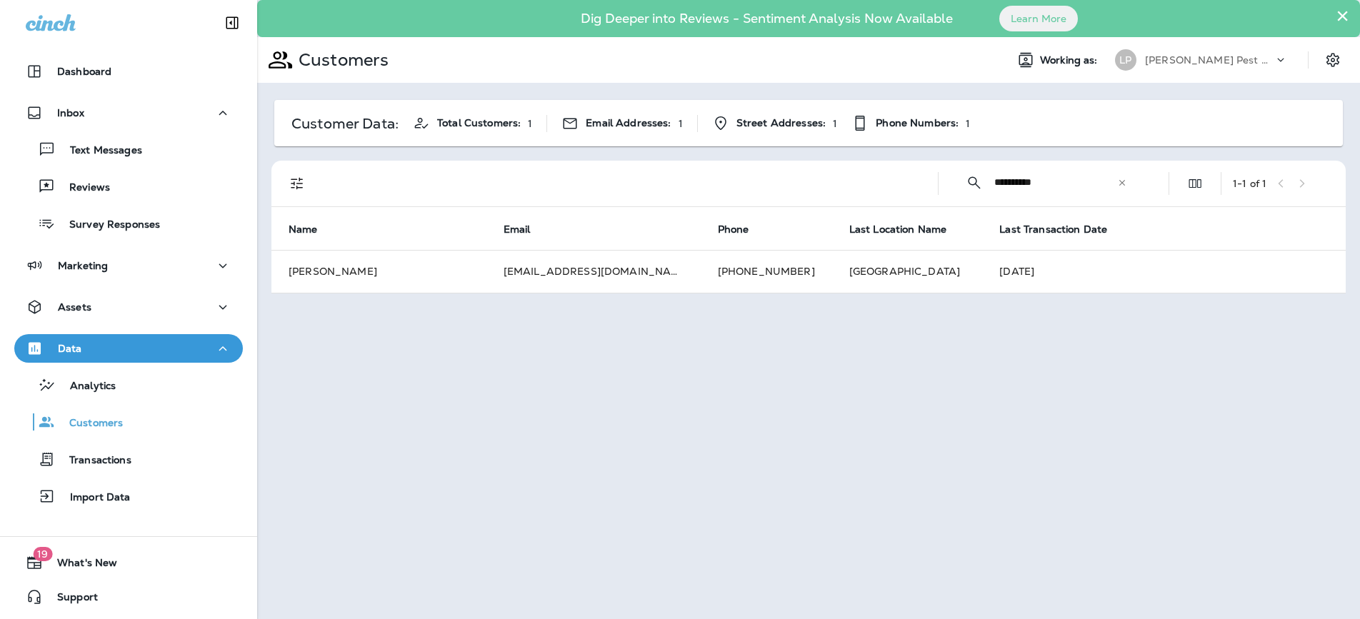
click at [690, 328] on div "**********" at bounding box center [808, 309] width 1103 height 619
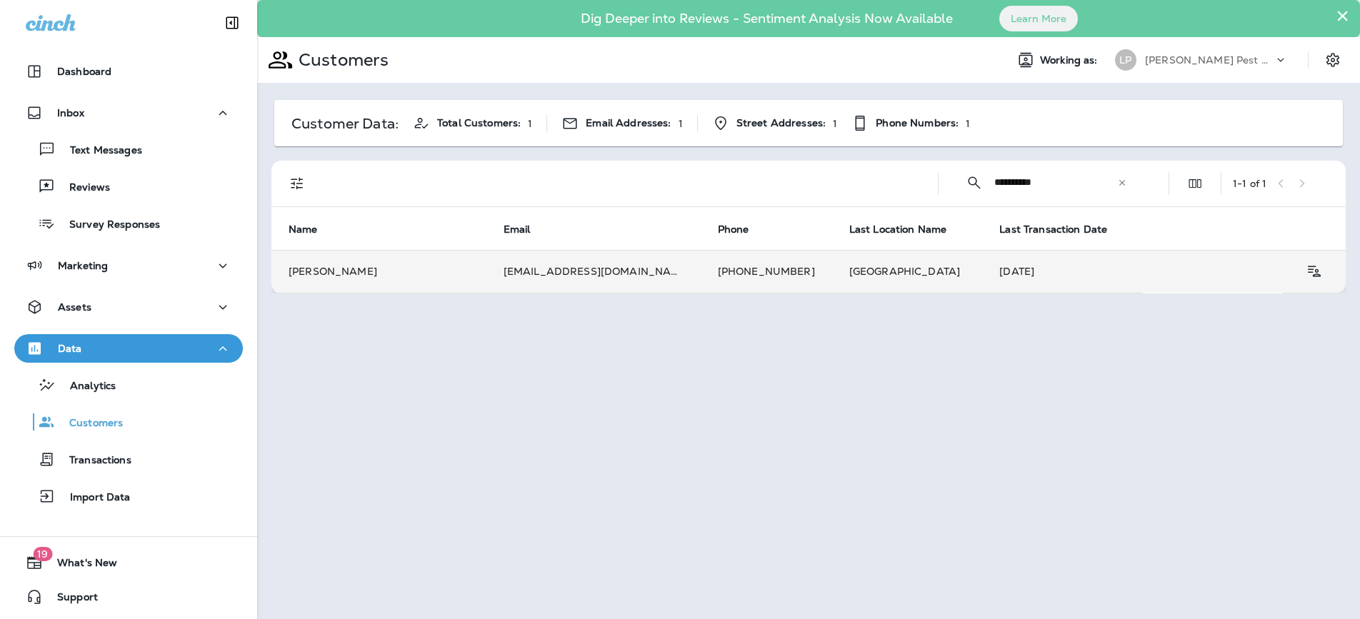
click at [352, 279] on td "[PERSON_NAME]" at bounding box center [378, 271] width 215 height 43
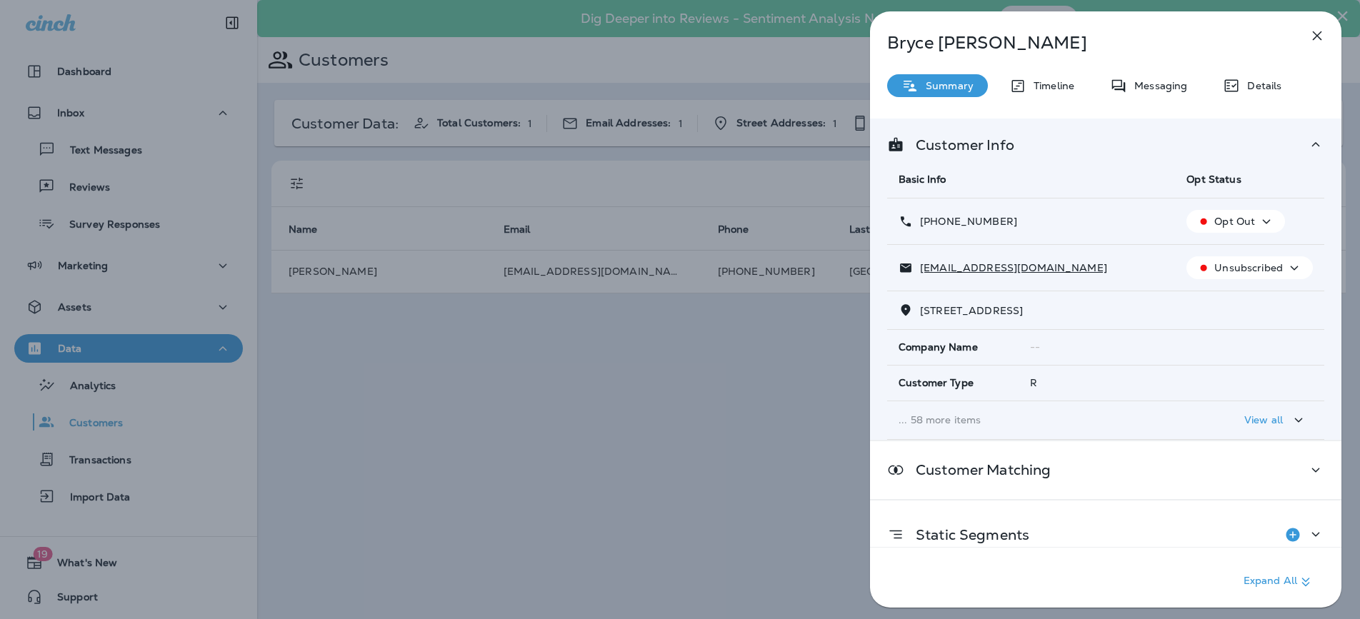
scroll to position [6, 0]
click at [1085, 323] on td "[STREET_ADDRESS]" at bounding box center [1105, 308] width 437 height 39
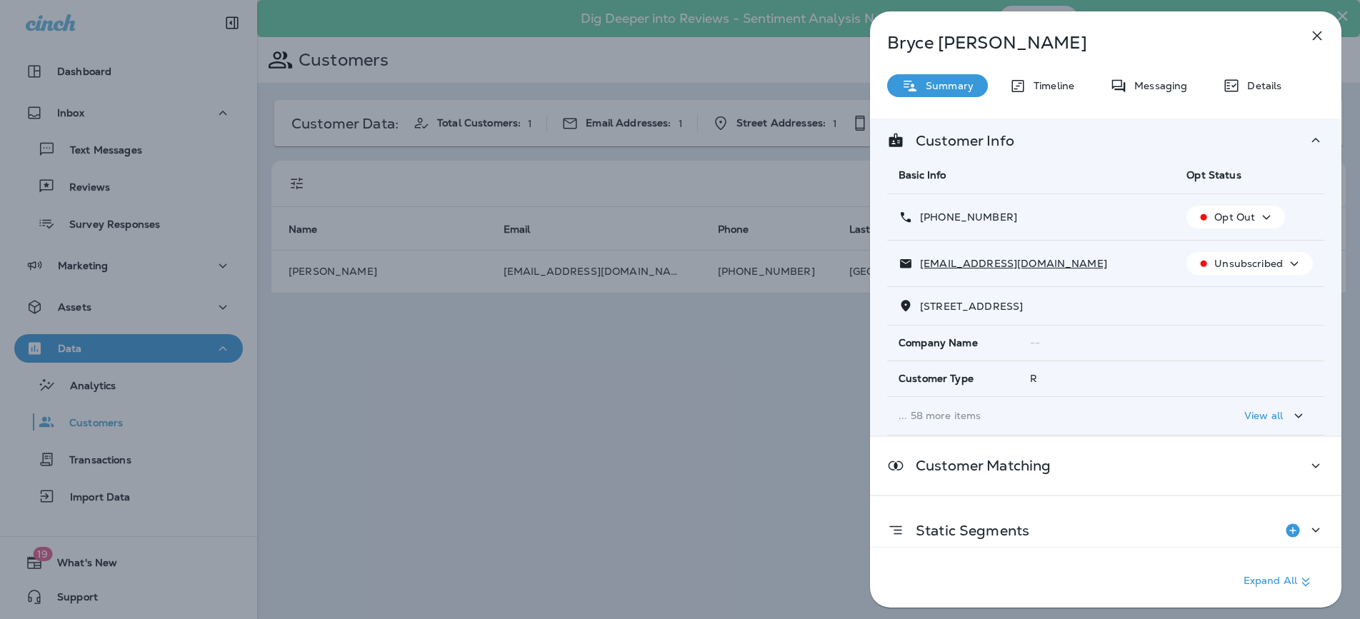
scroll to position [9, 0]
click at [1293, 419] on icon "button" at bounding box center [1298, 415] width 17 height 18
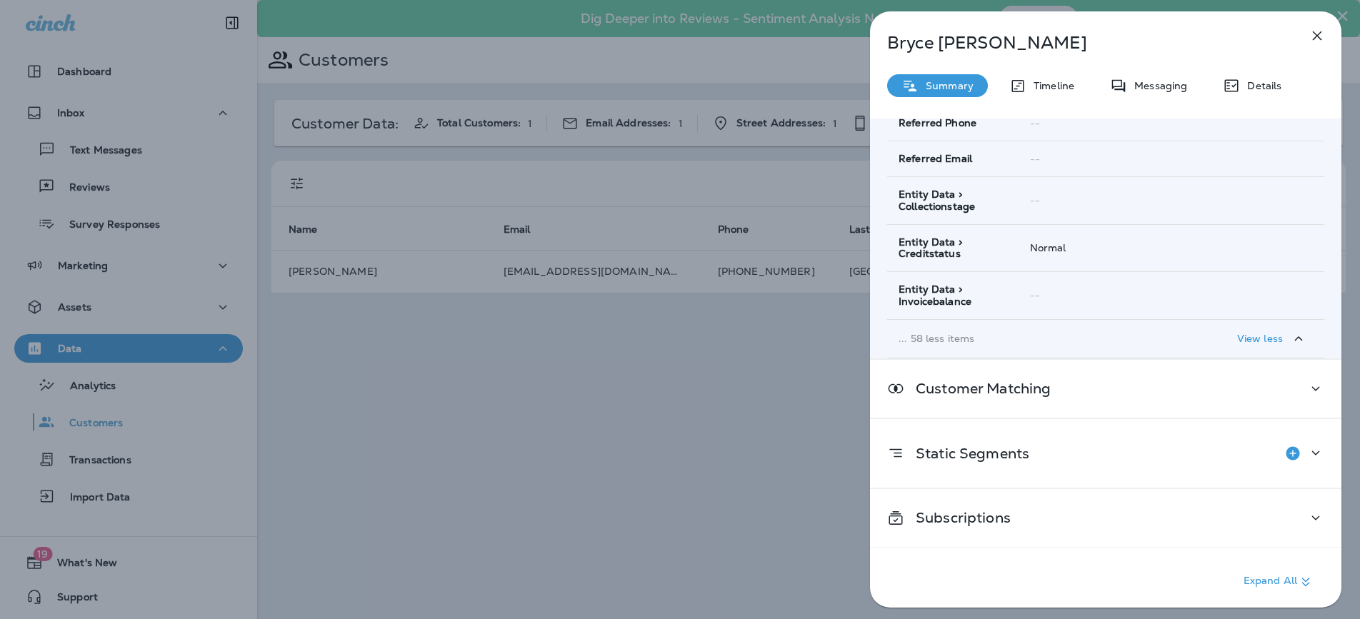
scroll to position [2399, 0]
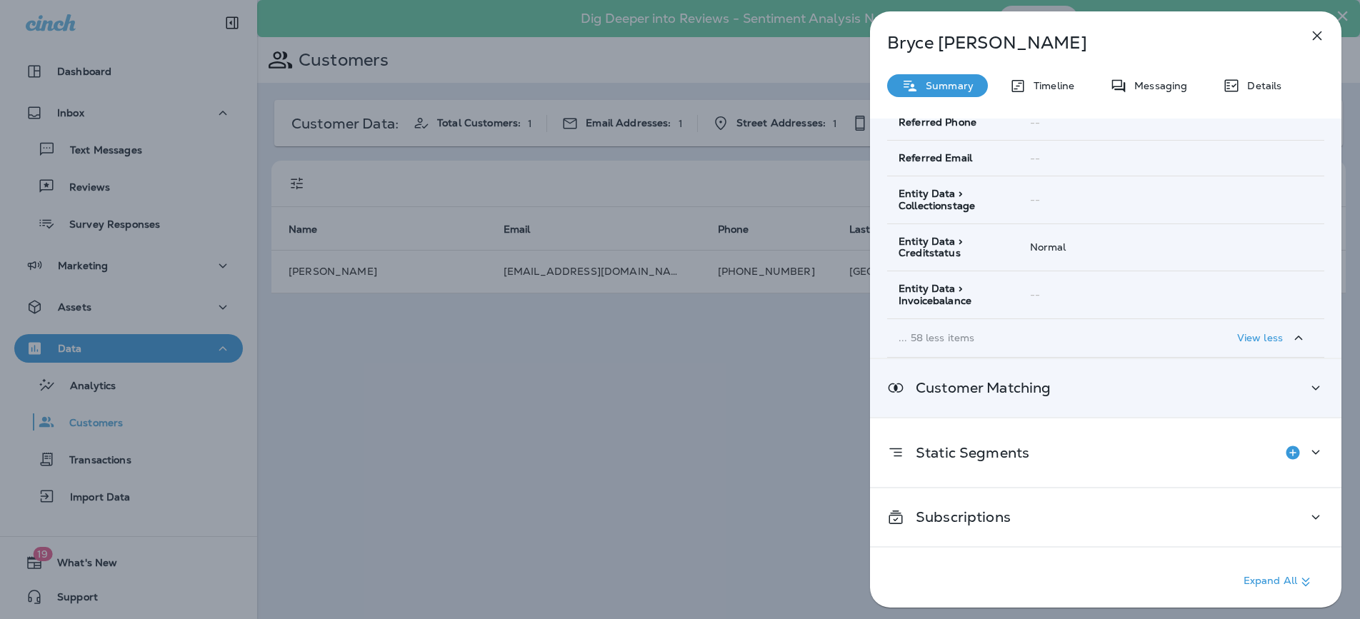
click at [1213, 387] on div "Customer Matching" at bounding box center [1105, 388] width 437 height 18
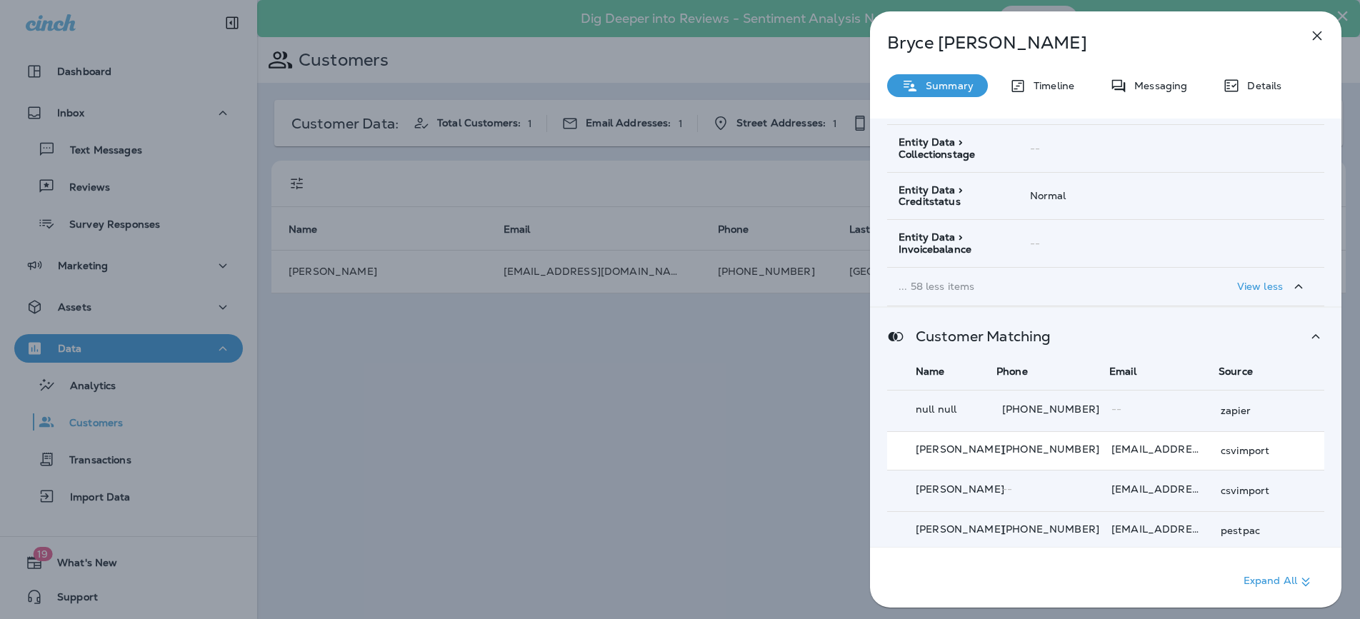
scroll to position [2584, 0]
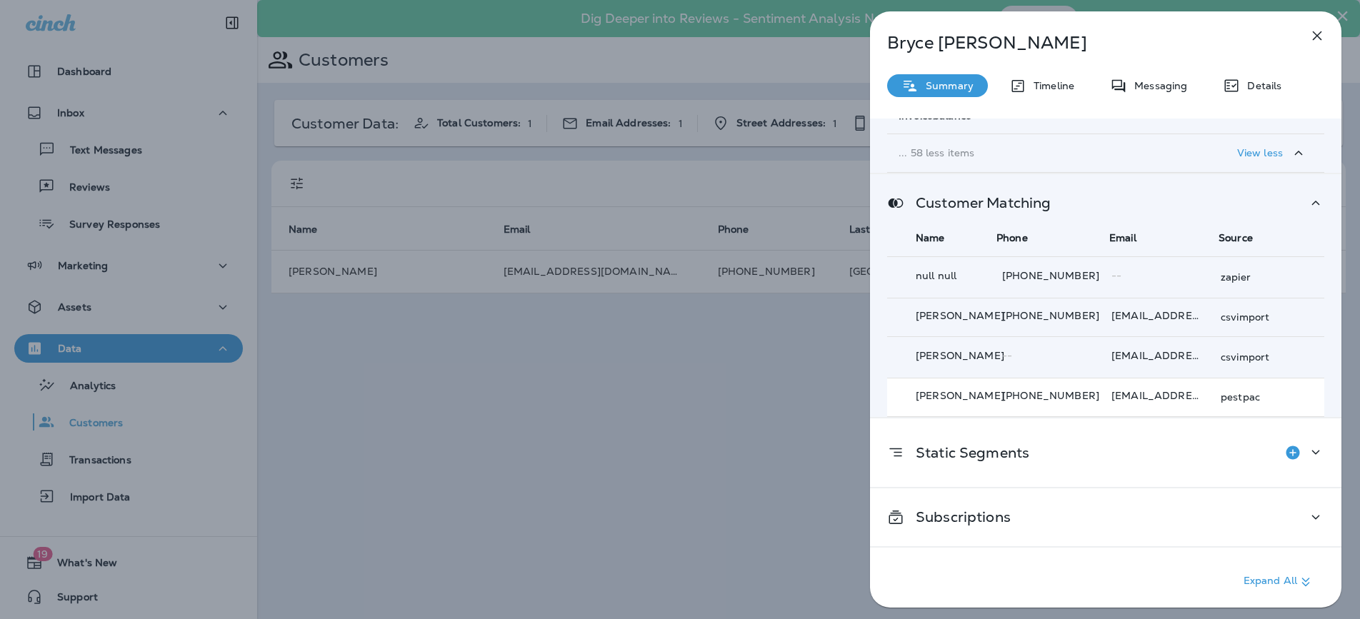
click at [1055, 408] on td "[PHONE_NUMBER]" at bounding box center [1050, 397] width 109 height 39
click at [894, 199] on icon at bounding box center [895, 203] width 17 height 18
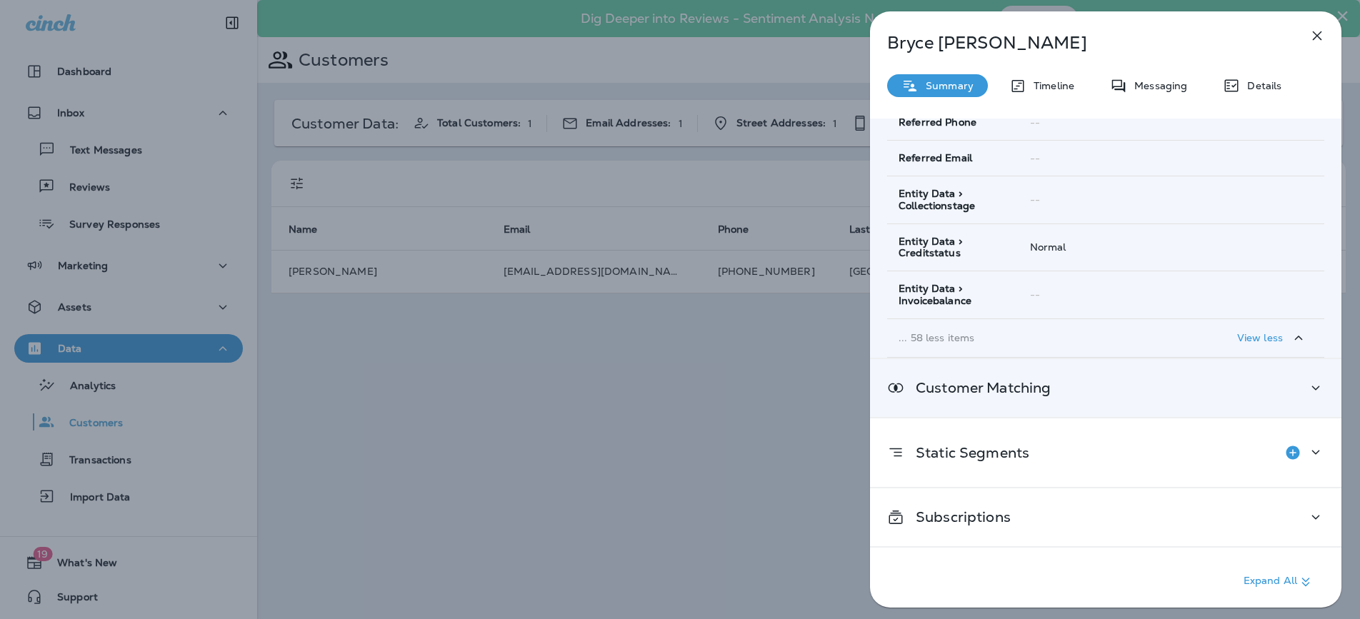
click at [1044, 390] on p "Customer Matching" at bounding box center [977, 387] width 146 height 11
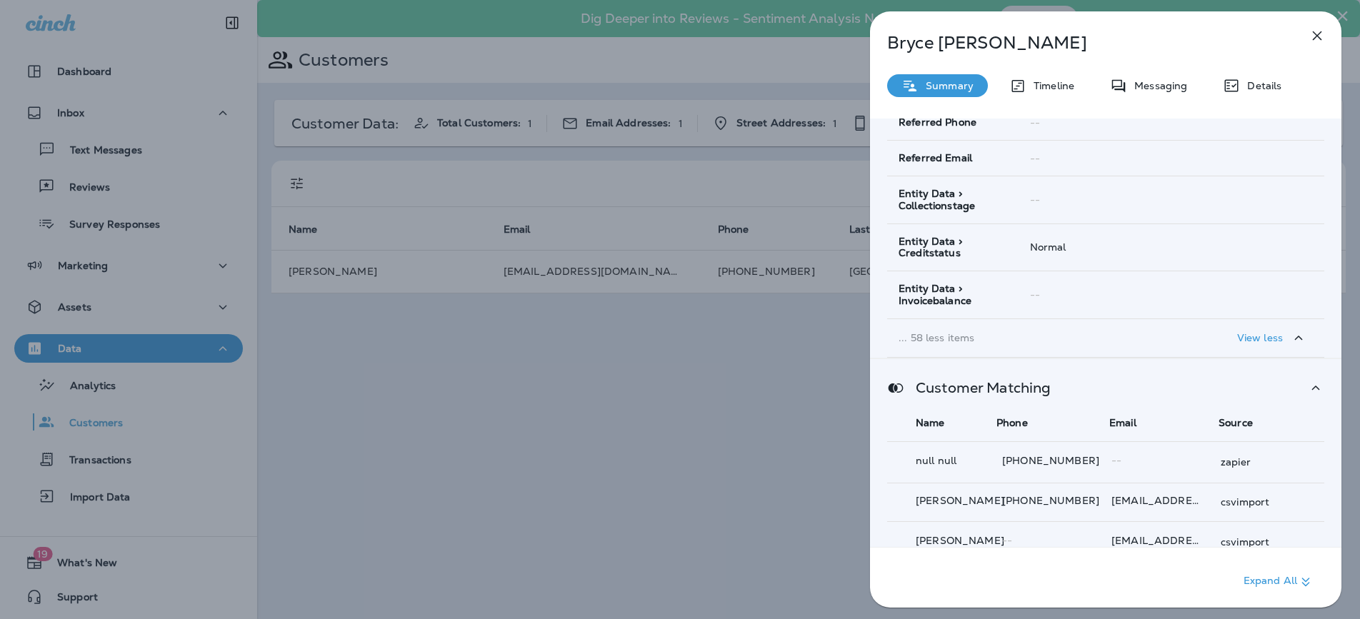
scroll to position [2584, 0]
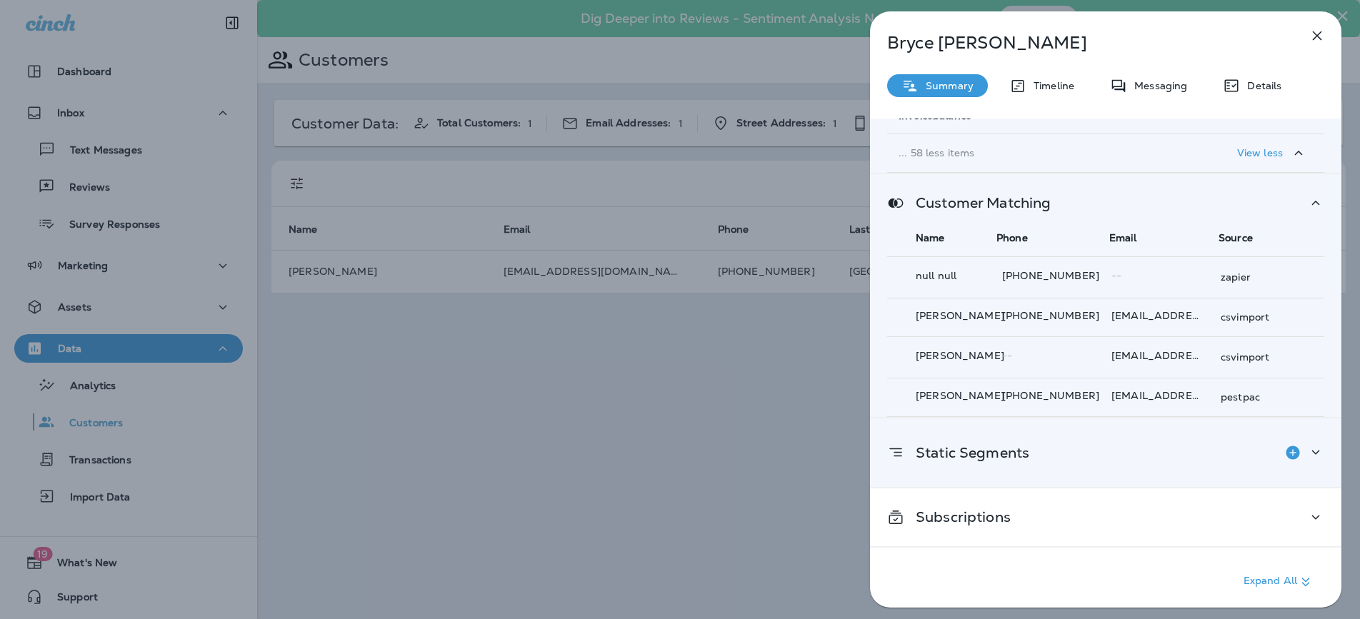
click at [1010, 441] on div "Static Segments" at bounding box center [958, 452] width 142 height 29
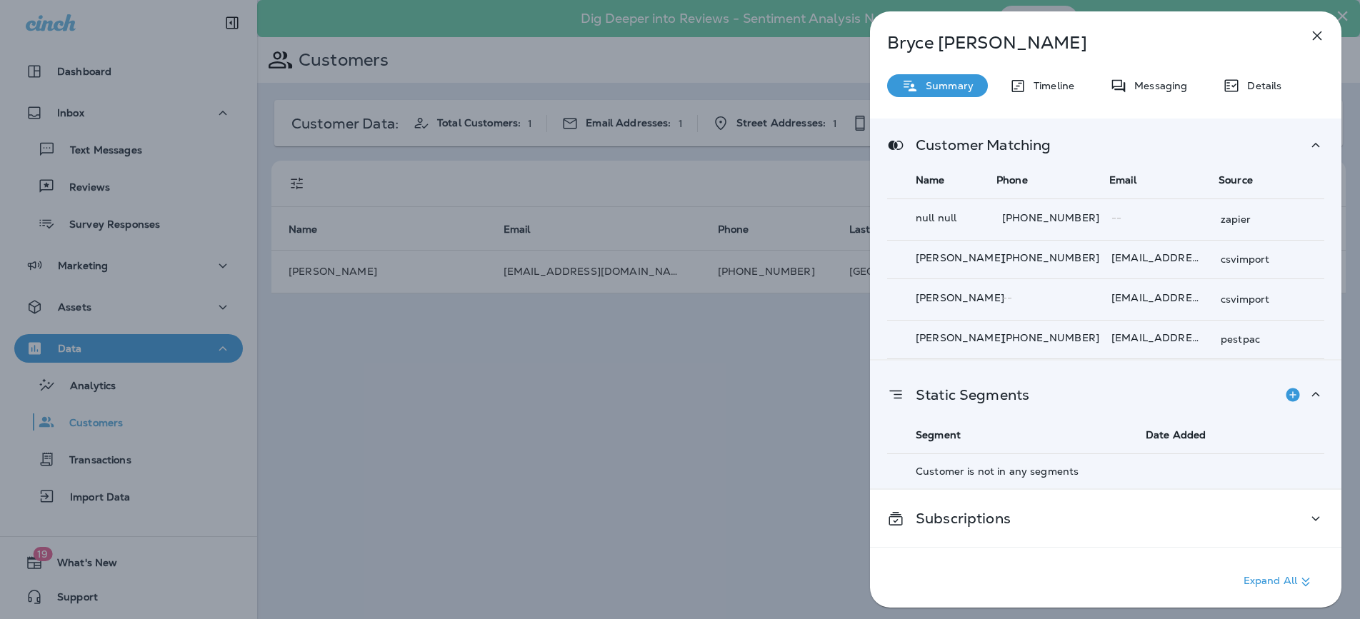
scroll to position [2643, 0]
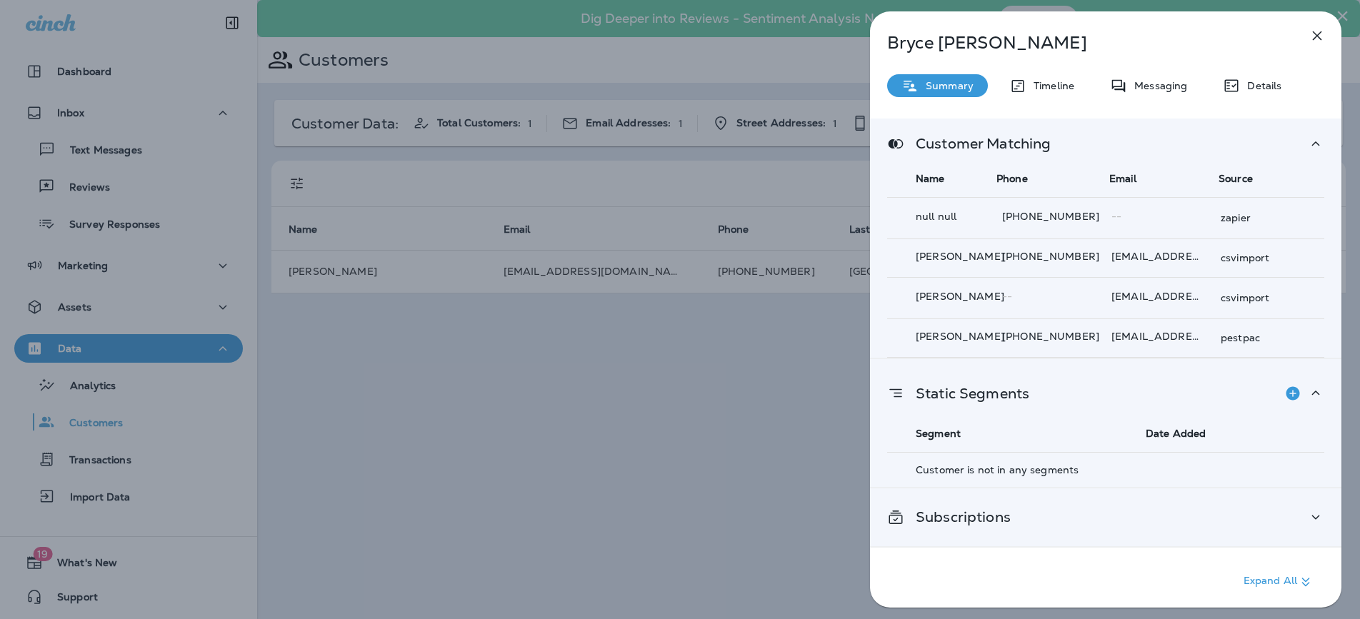
click at [932, 516] on p "Subscriptions" at bounding box center [957, 516] width 106 height 11
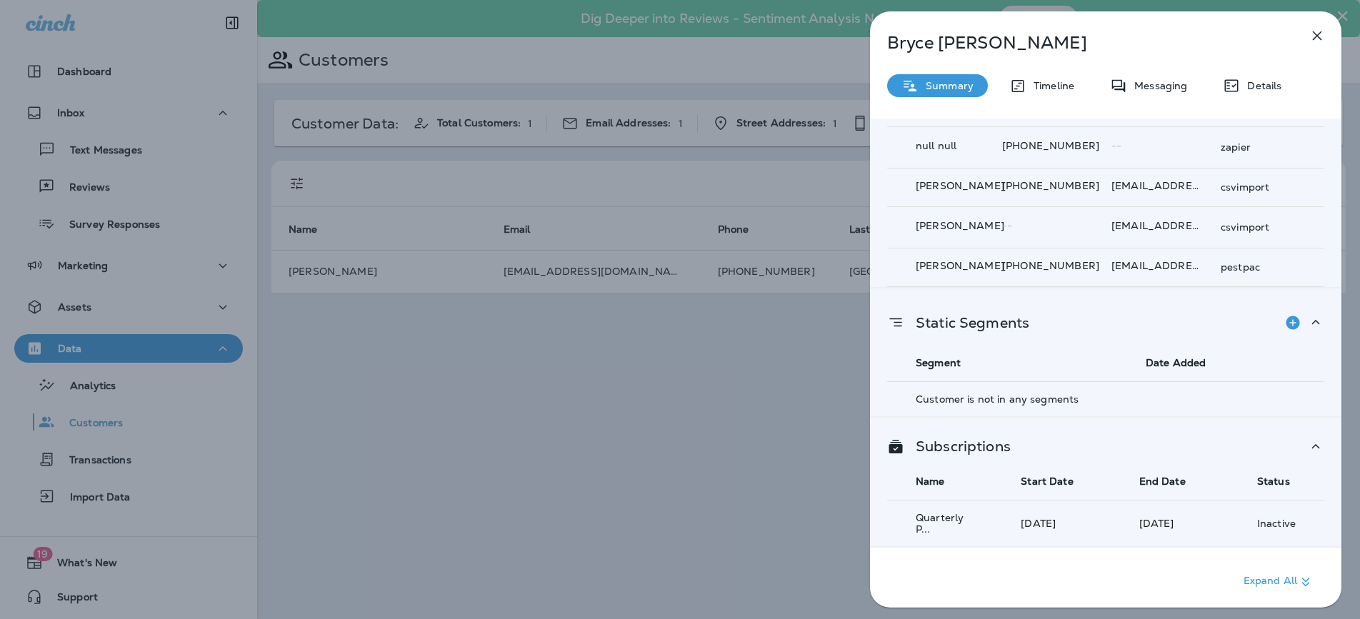
scroll to position [2719, 0]
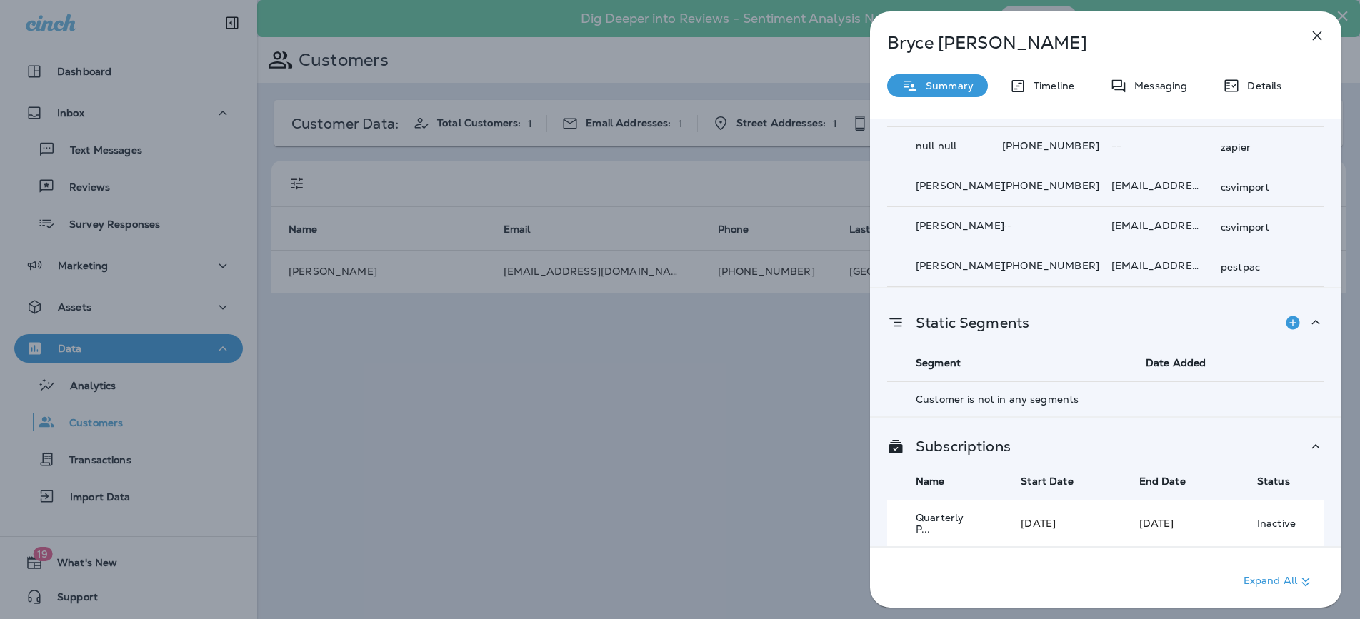
click at [1148, 520] on td "[DATE]" at bounding box center [1169, 523] width 118 height 46
click at [951, 514] on span "Quarterly P..." at bounding box center [939, 523] width 48 height 24
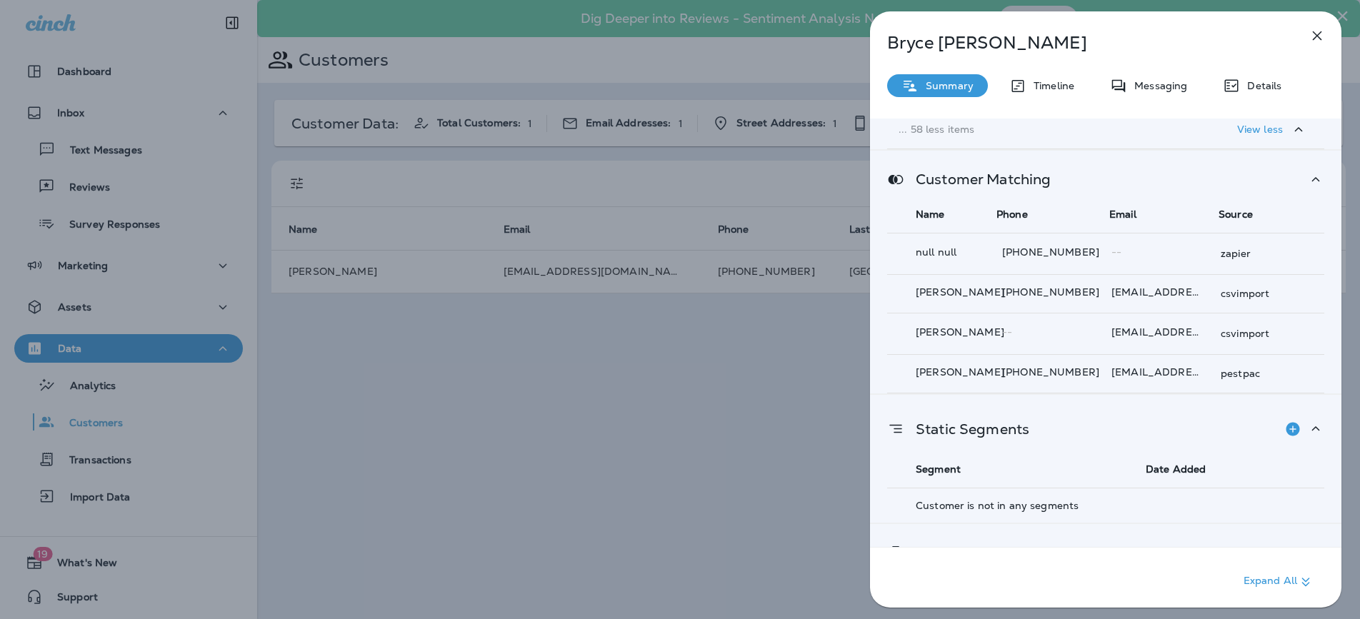
scroll to position [2434, 0]
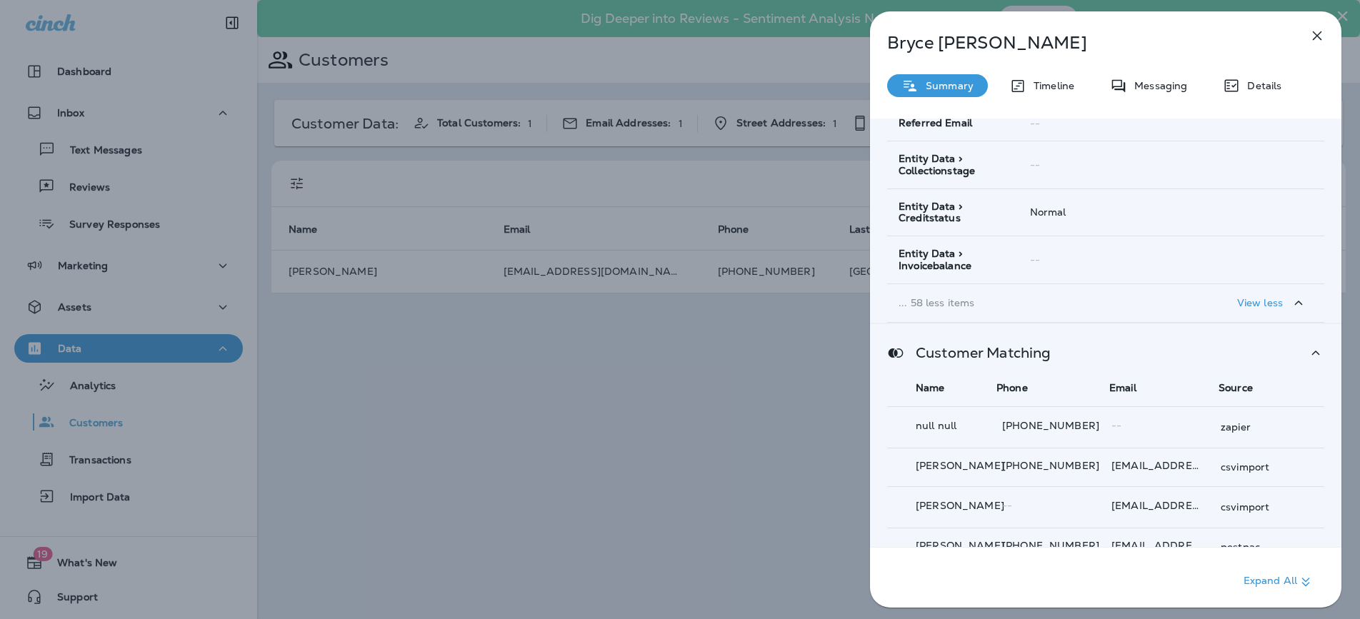
click at [1245, 84] on div "Details" at bounding box center [1251, 85] width 87 height 23
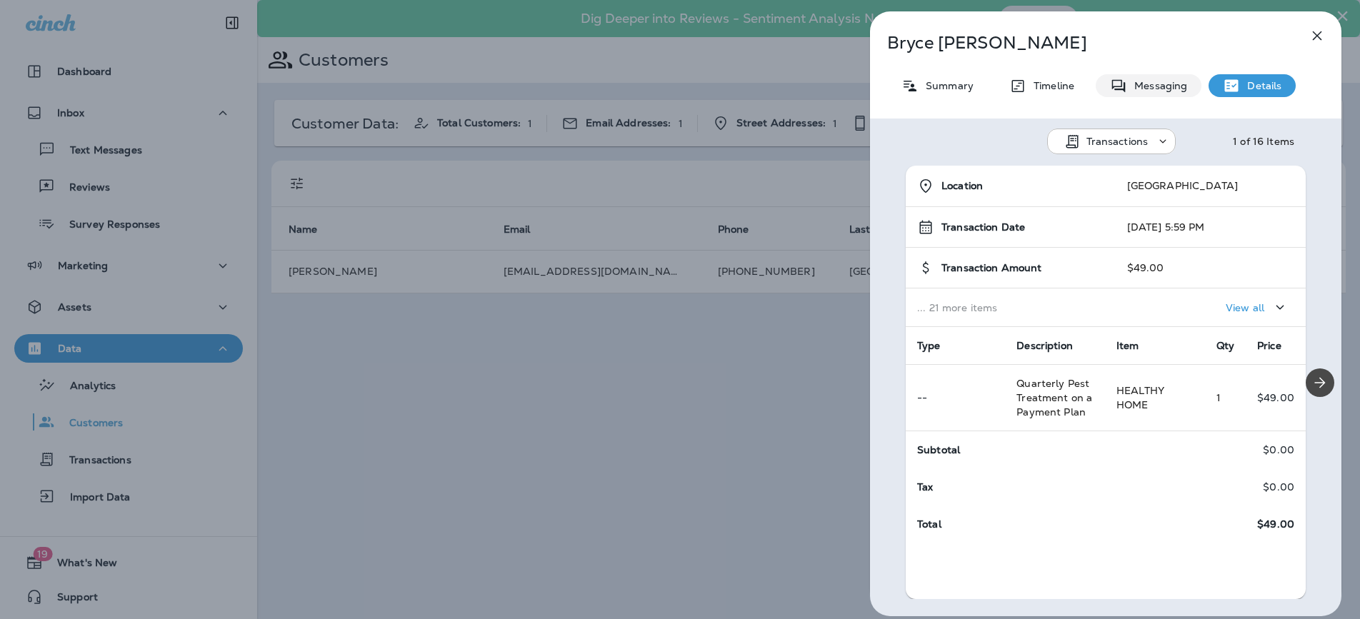
click at [1167, 87] on p "Messaging" at bounding box center [1157, 85] width 60 height 11
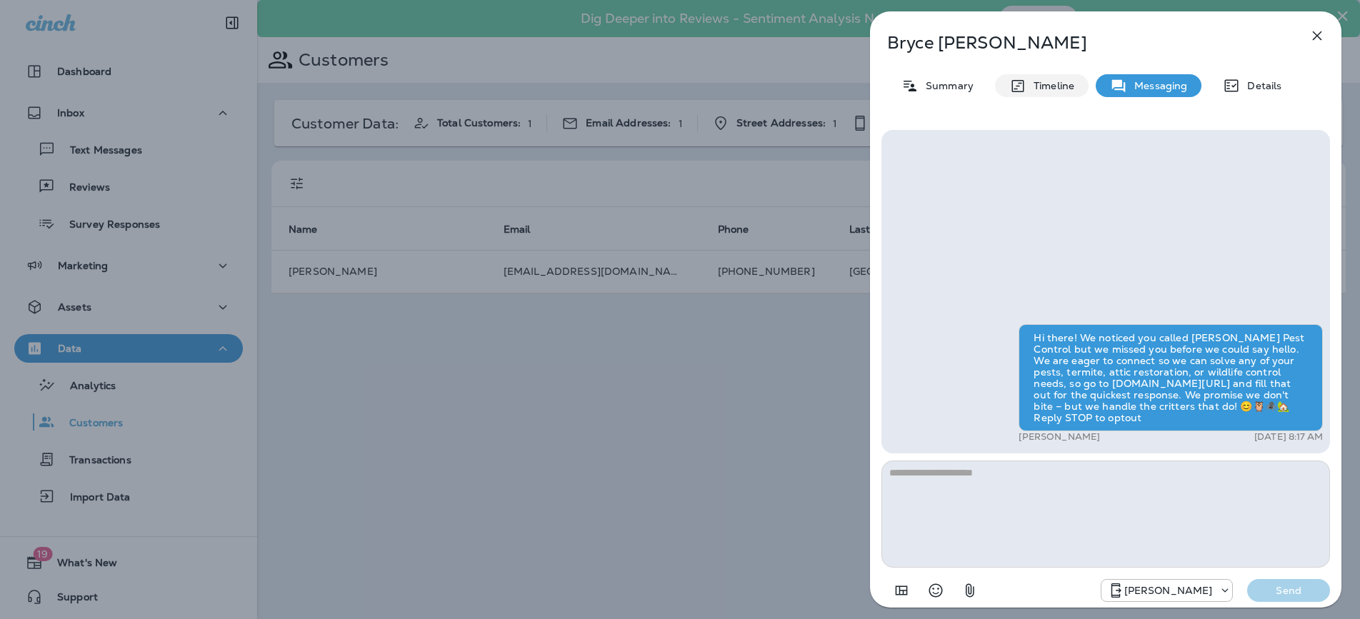
click at [1027, 95] on div "Timeline" at bounding box center [1042, 85] width 94 height 23
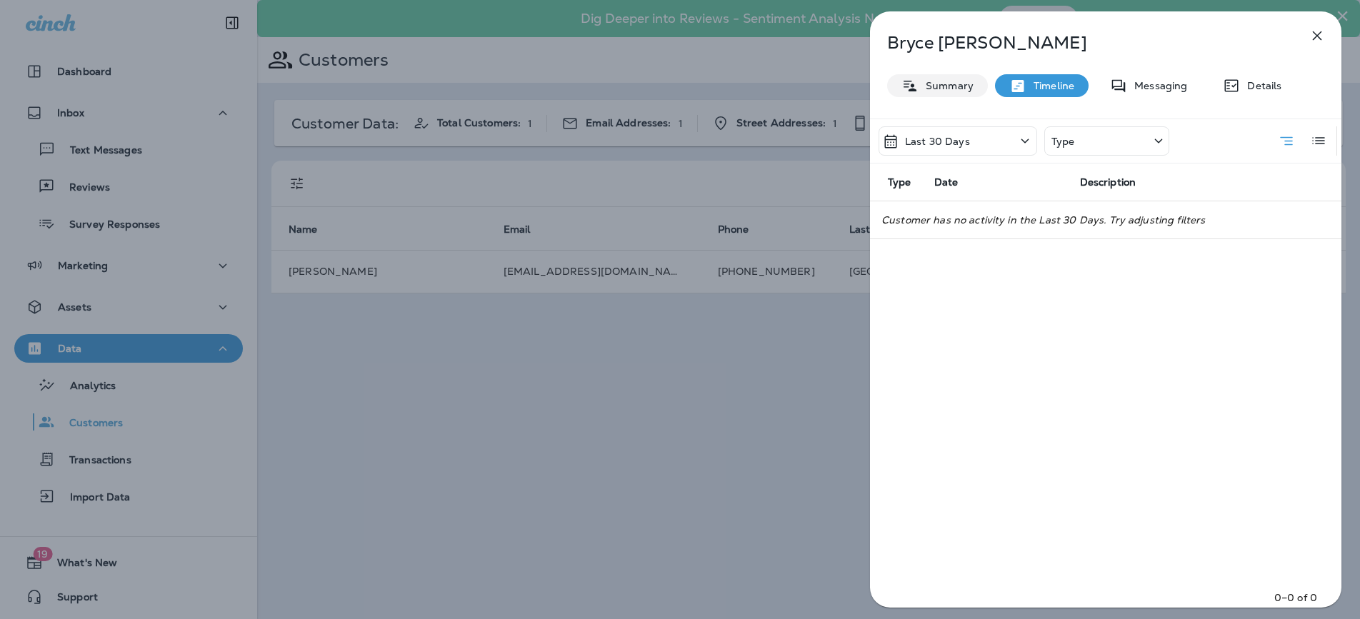
click at [938, 78] on div "Summary" at bounding box center [937, 85] width 101 height 23
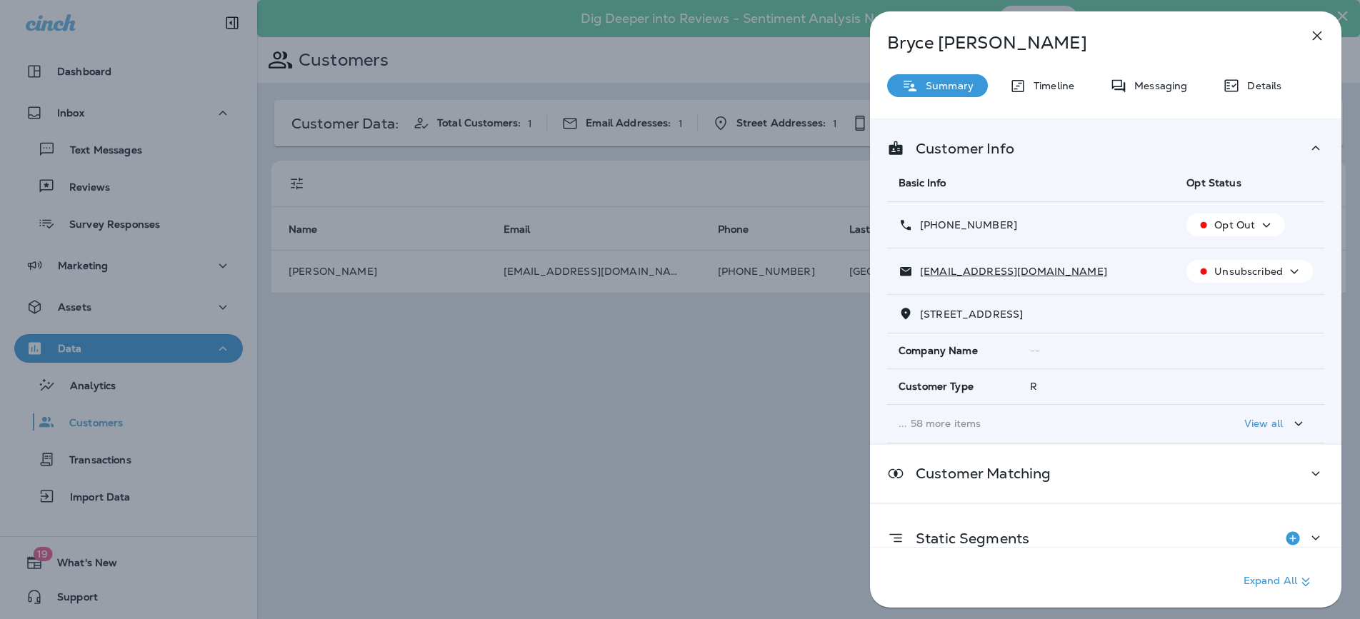
click at [1317, 36] on icon "button" at bounding box center [1317, 35] width 9 height 9
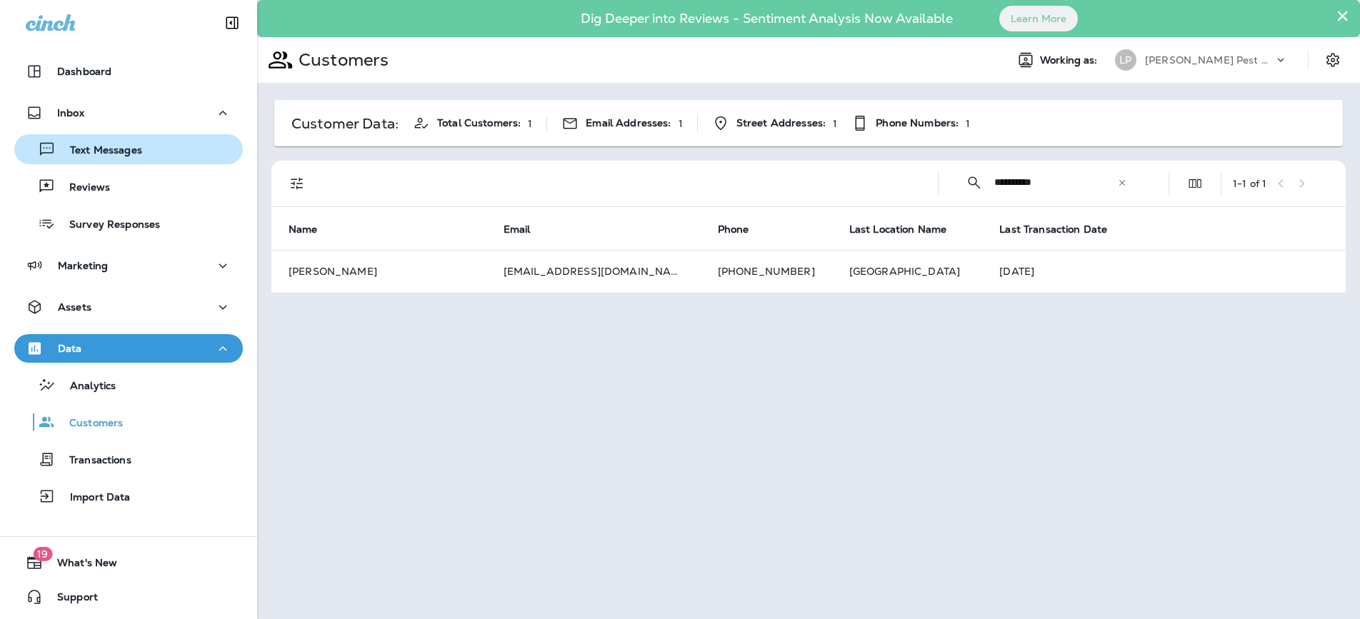
click at [138, 146] on p "Text Messages" at bounding box center [99, 151] width 86 height 14
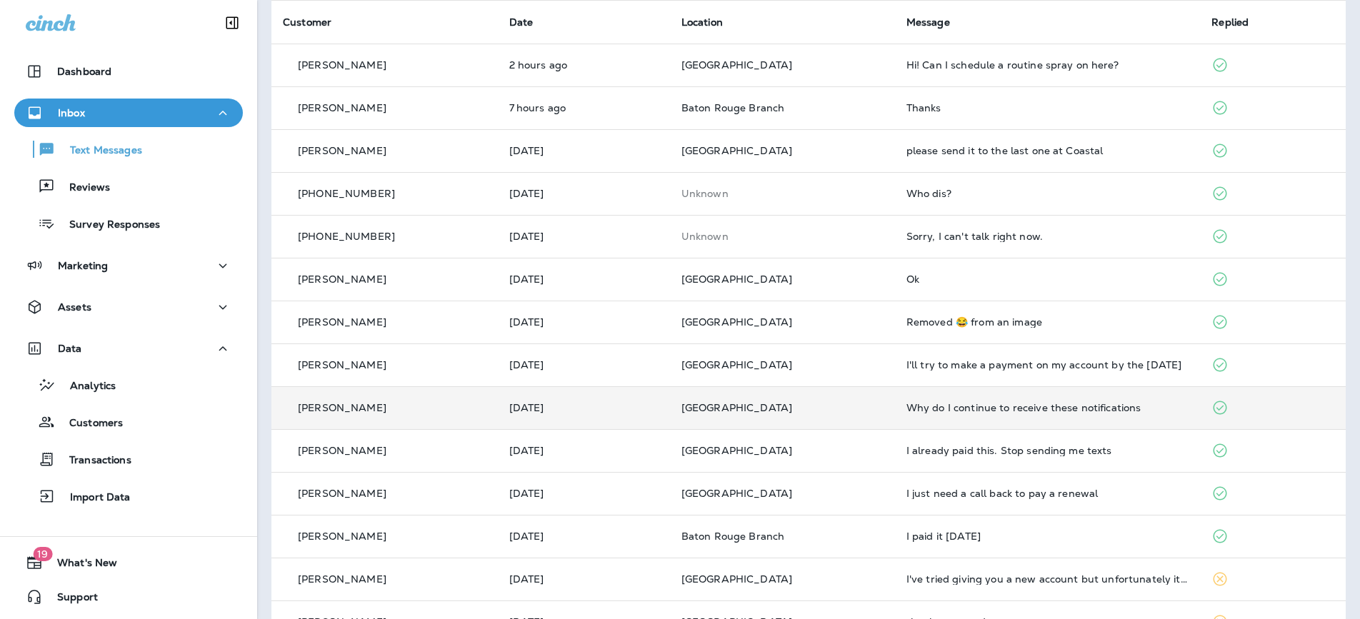
scroll to position [146, 0]
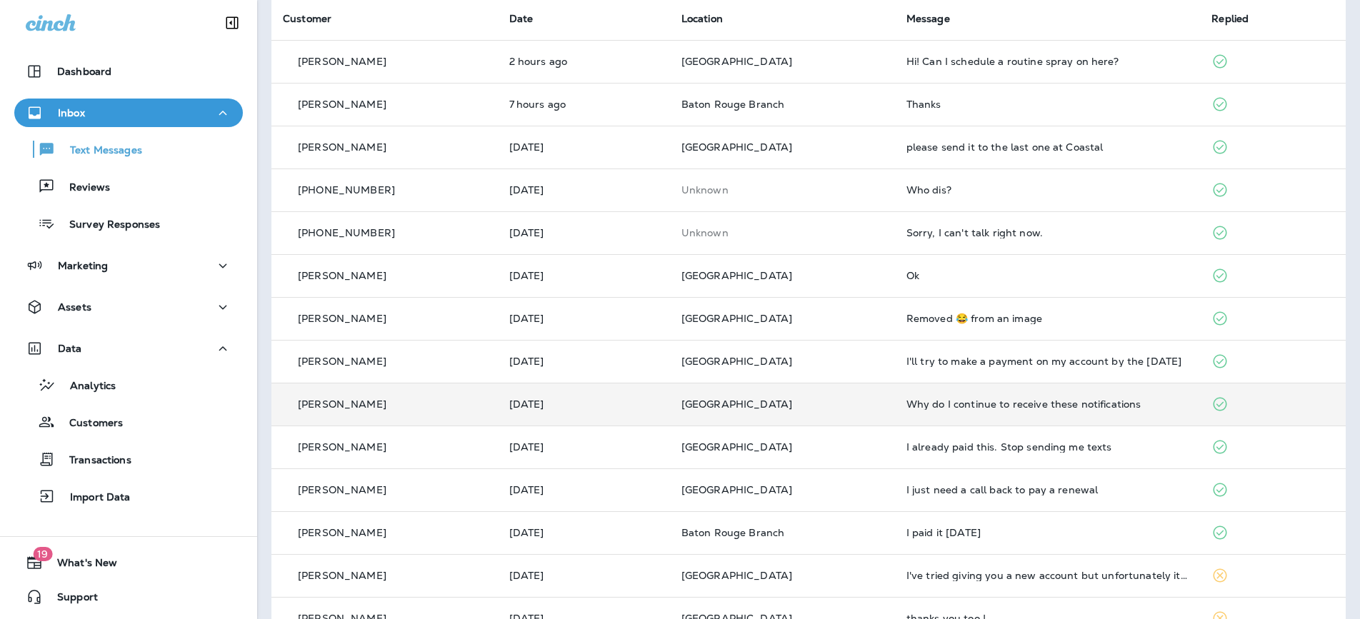
click at [413, 390] on td "[PERSON_NAME]" at bounding box center [384, 404] width 226 height 43
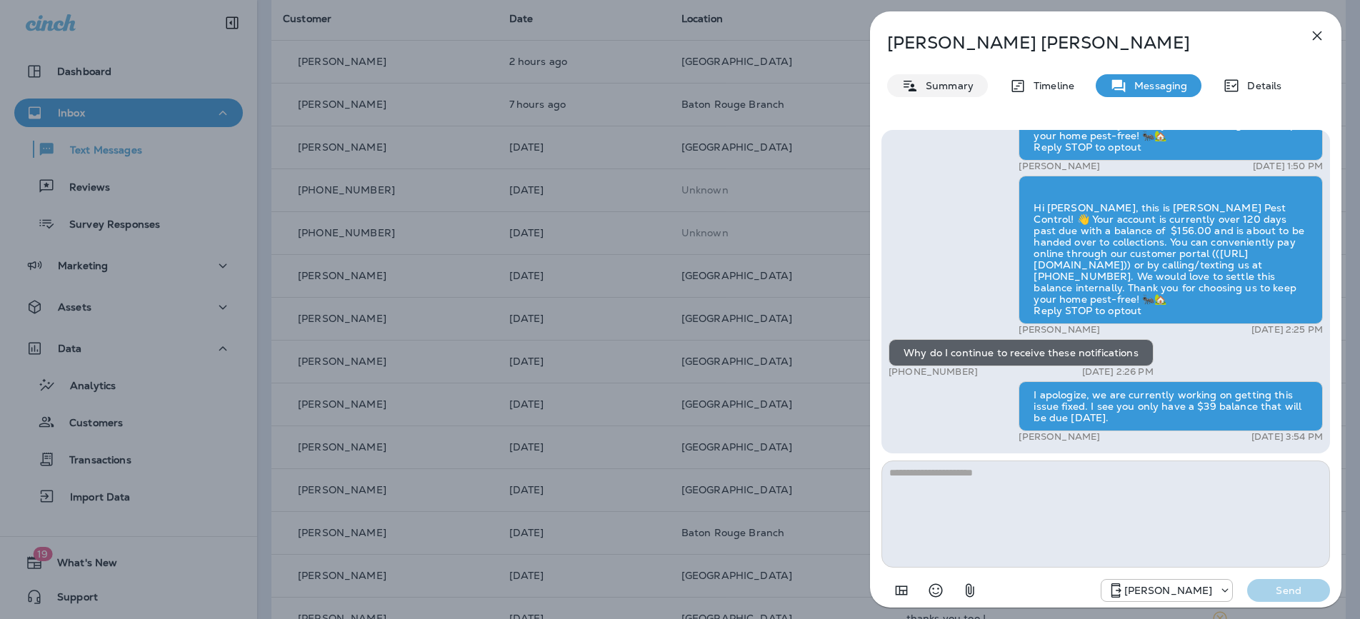
click at [964, 91] on p "Summary" at bounding box center [945, 85] width 55 height 11
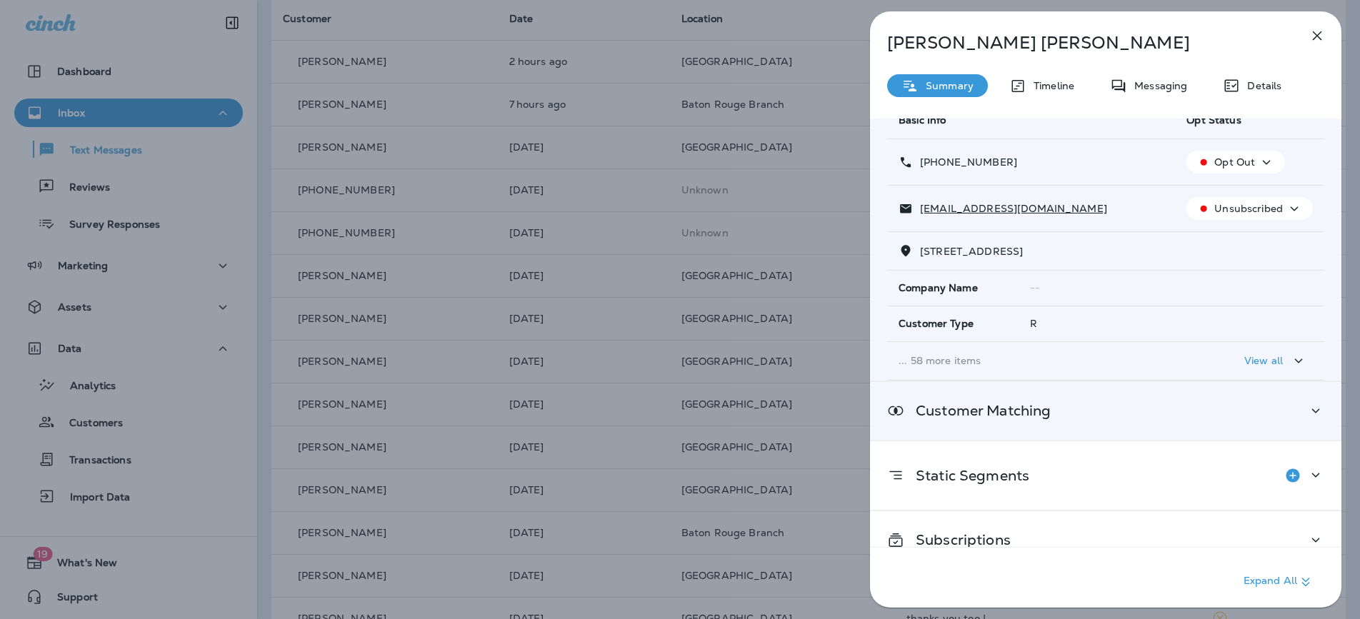
scroll to position [86, 0]
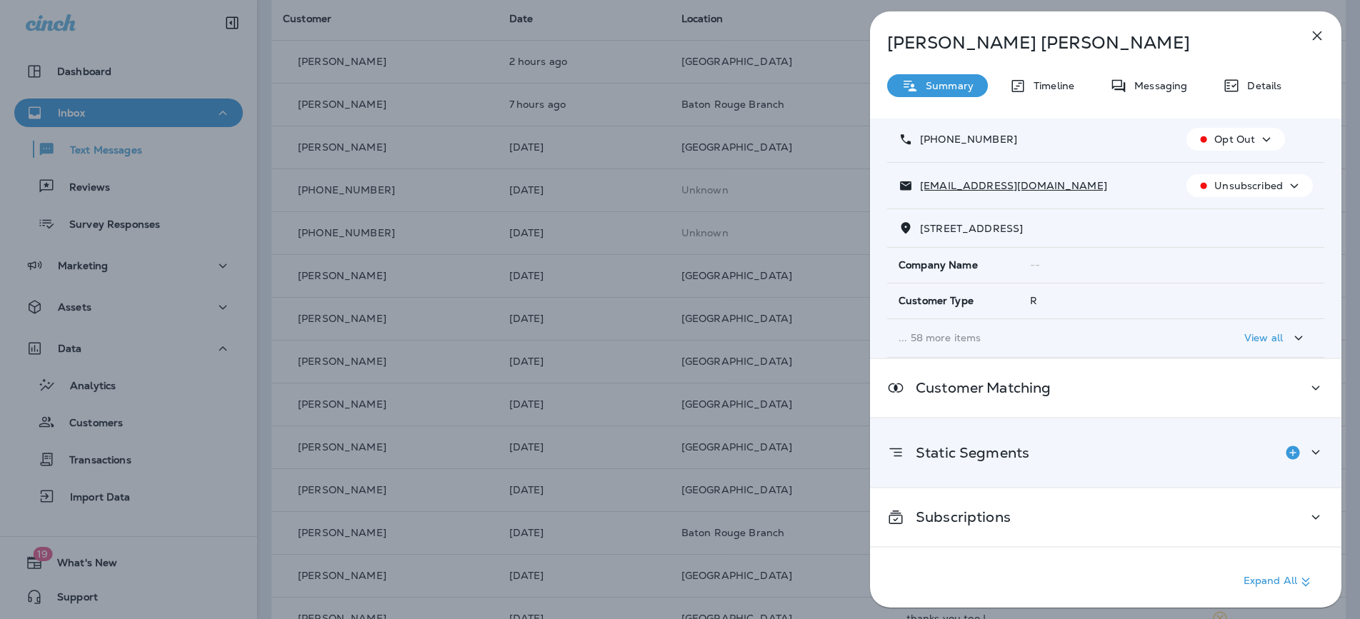
click at [1308, 464] on div at bounding box center [1301, 452] width 46 height 29
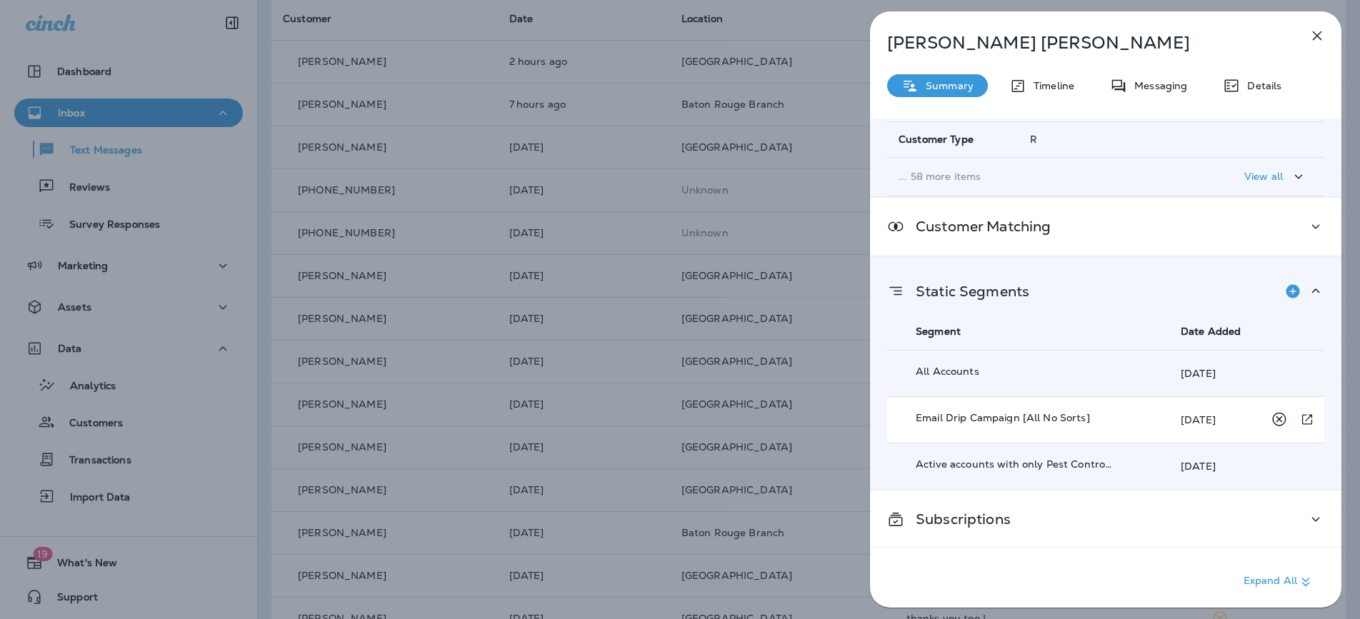
scroll to position [249, 0]
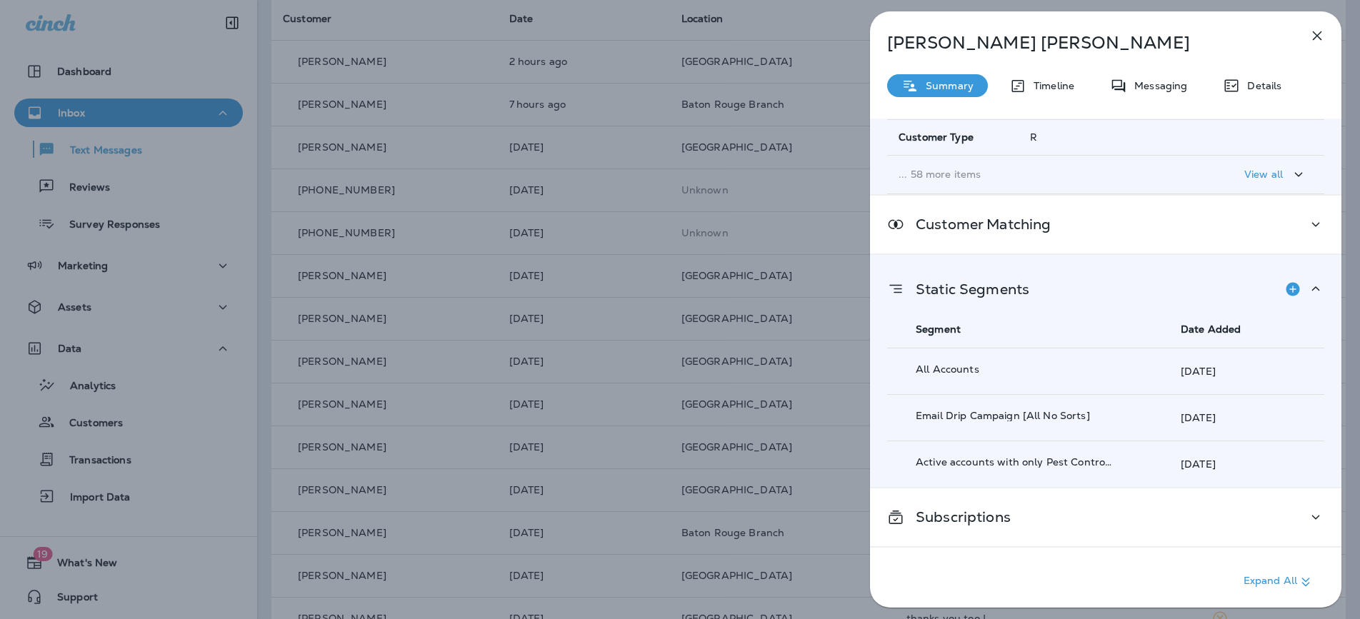
click at [1322, 32] on icon "button" at bounding box center [1316, 35] width 17 height 17
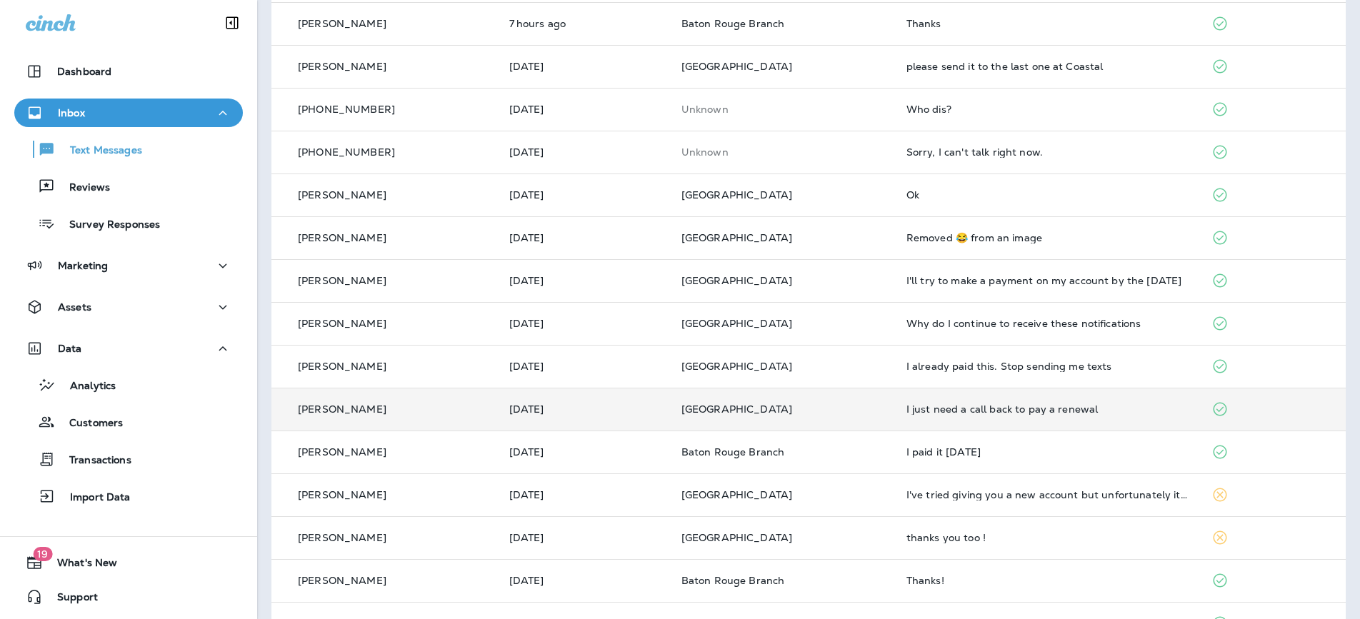
scroll to position [254, 0]
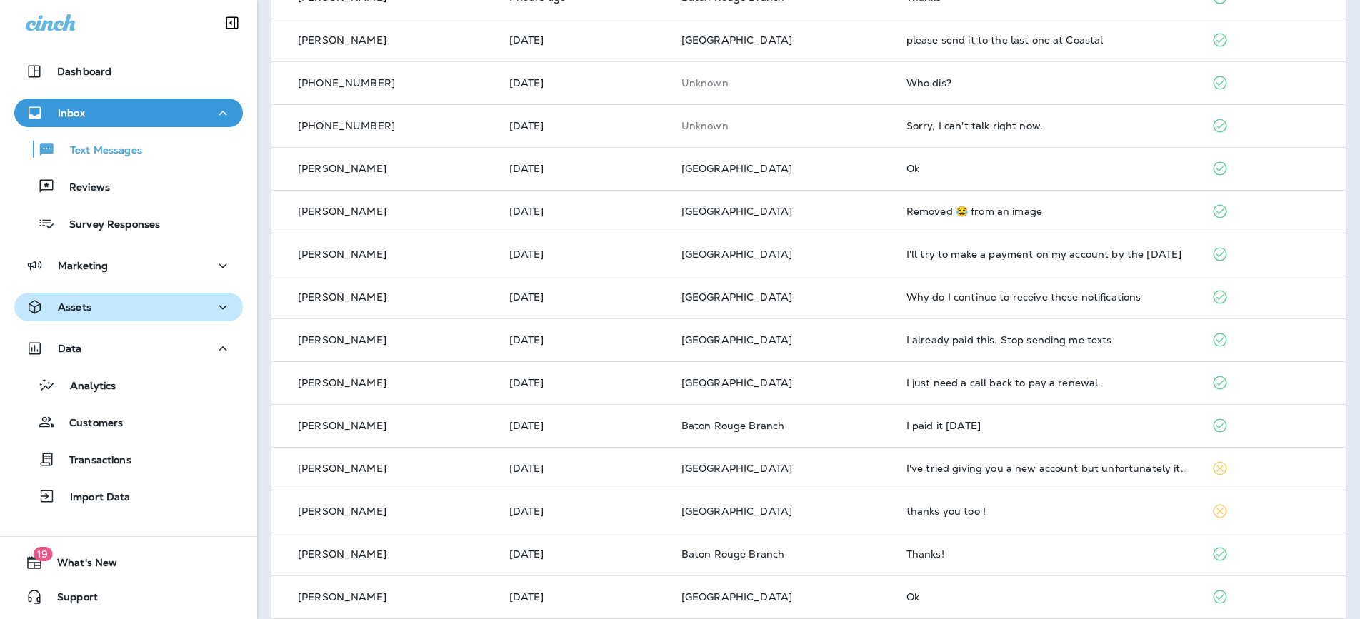
click at [193, 309] on div "Assets" at bounding box center [129, 307] width 206 height 18
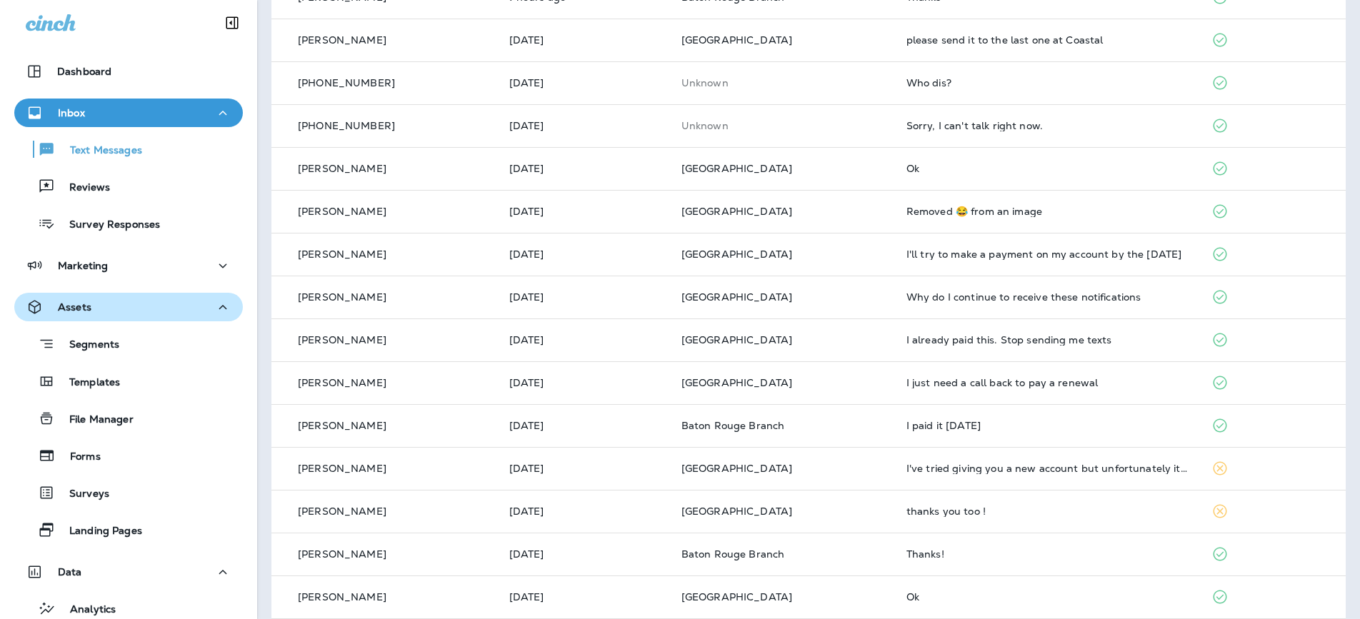
click at [214, 306] on icon "button" at bounding box center [222, 307] width 17 height 18
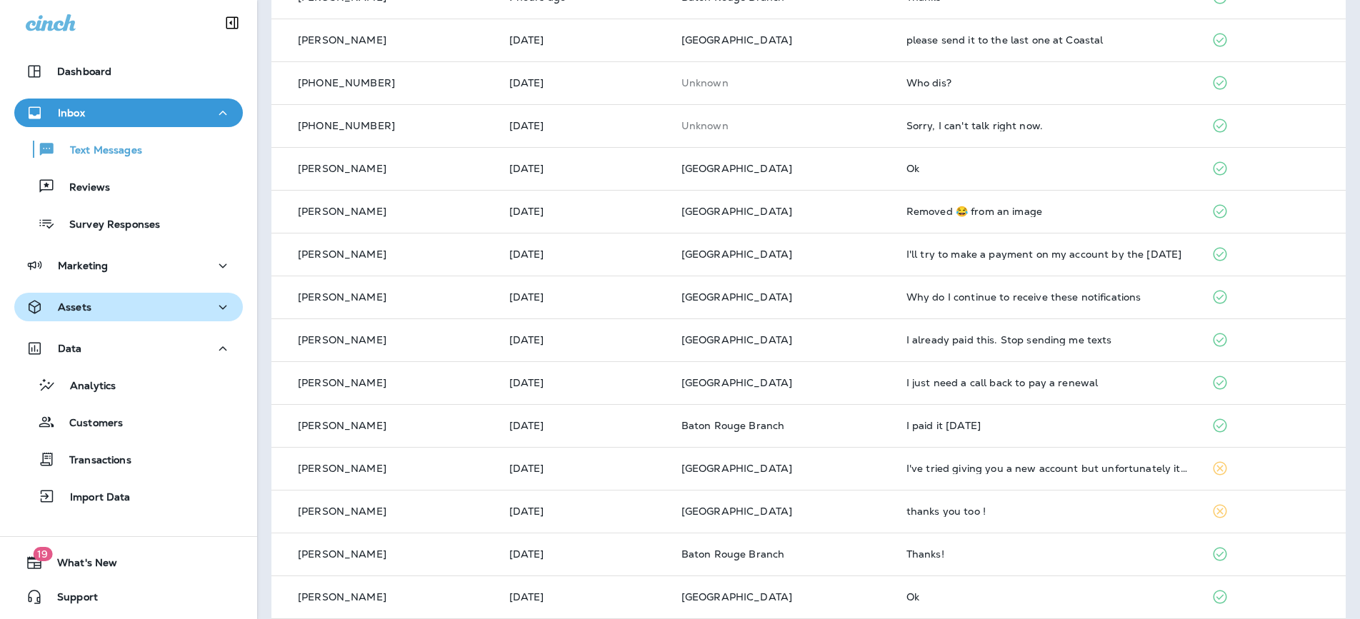
click at [214, 306] on icon "button" at bounding box center [222, 307] width 17 height 18
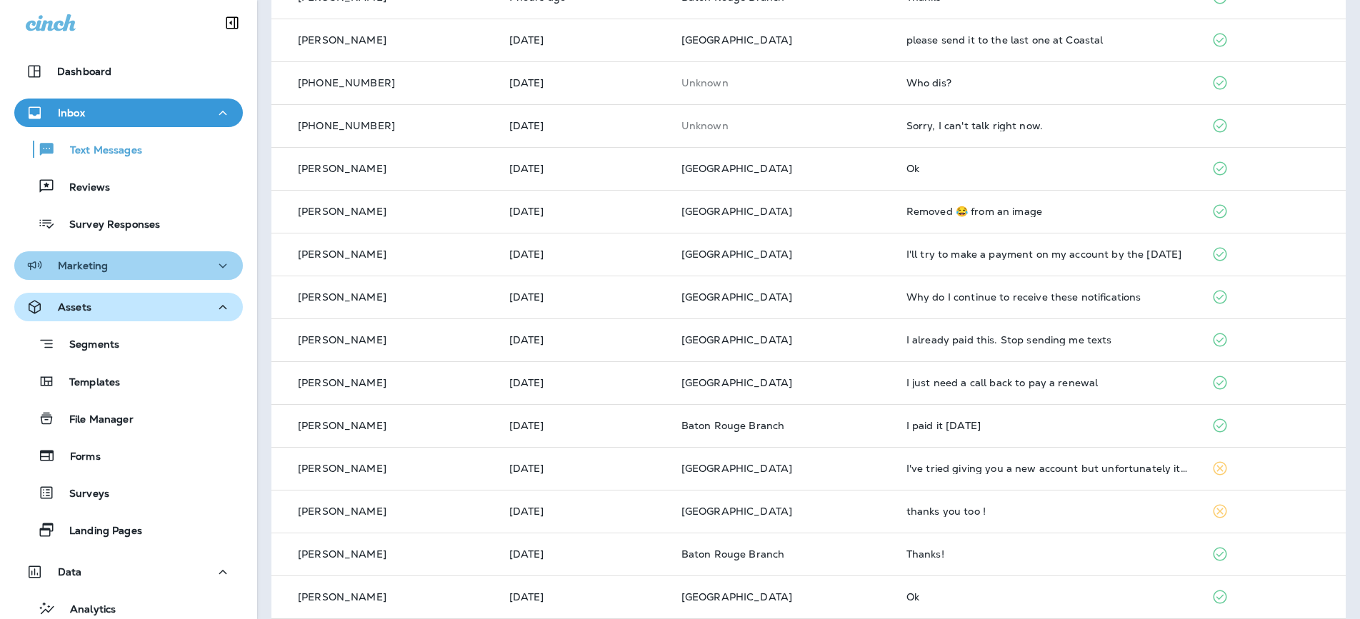
click at [200, 270] on div "Marketing" at bounding box center [129, 266] width 206 height 18
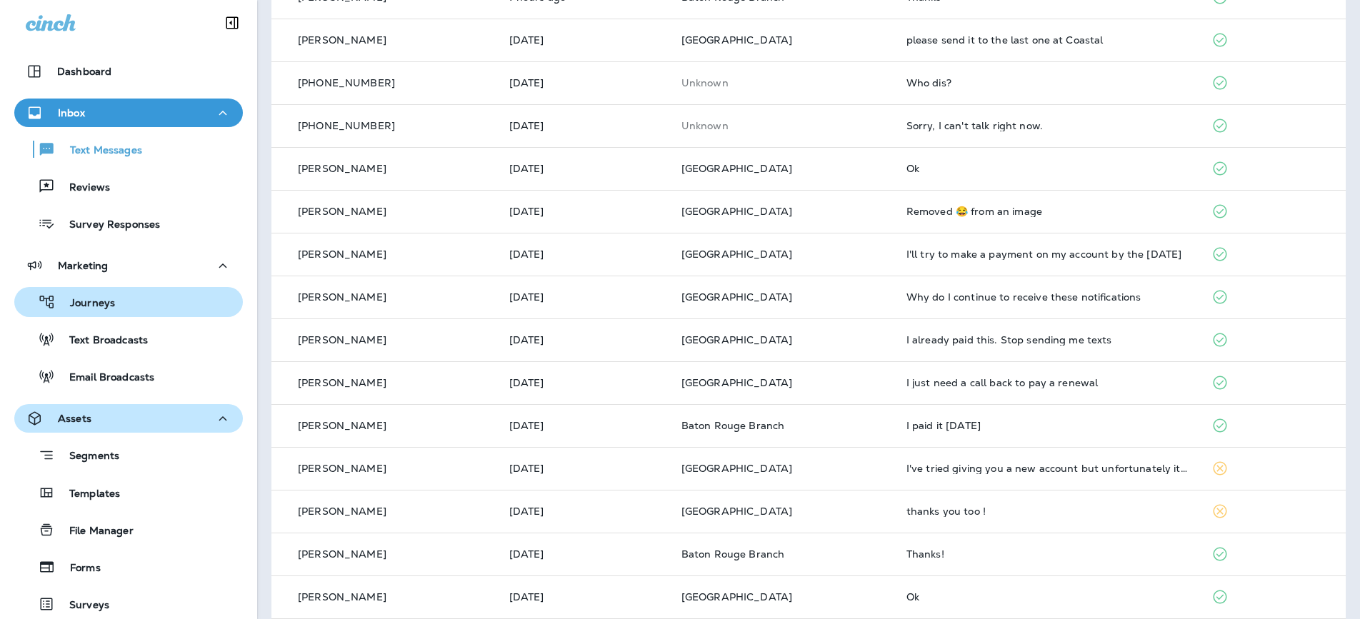
click at [141, 296] on div "Journeys" at bounding box center [128, 301] width 217 height 21
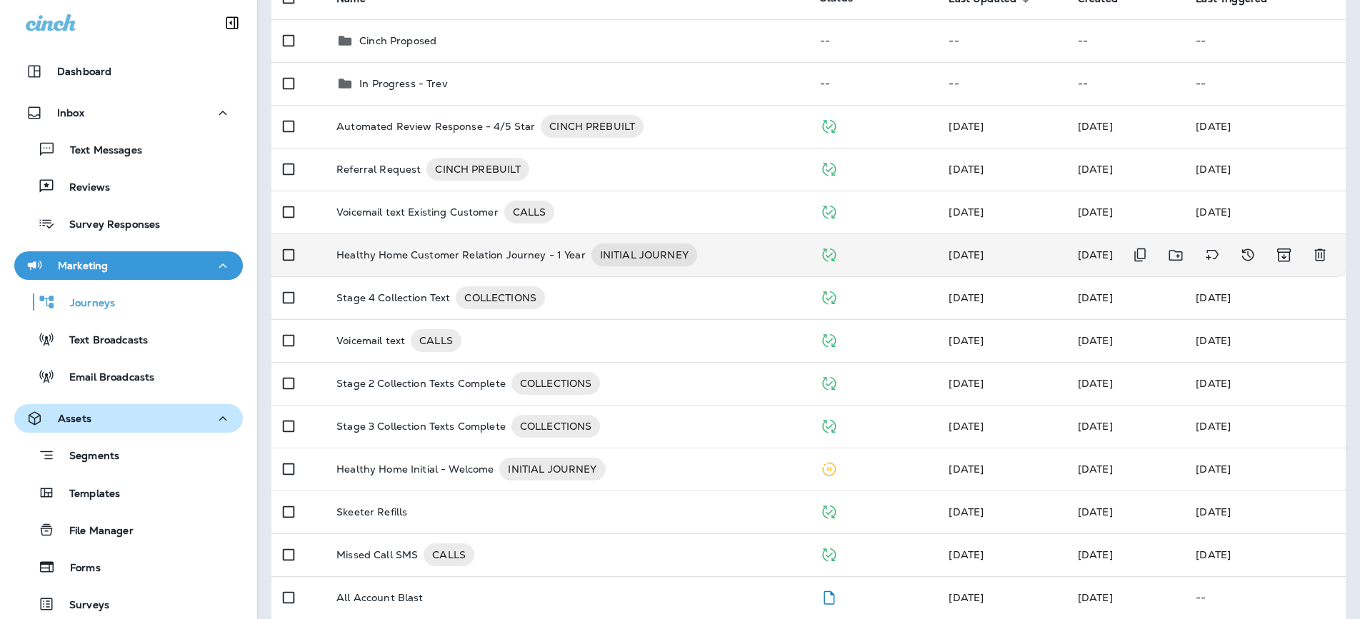
scroll to position [126, 0]
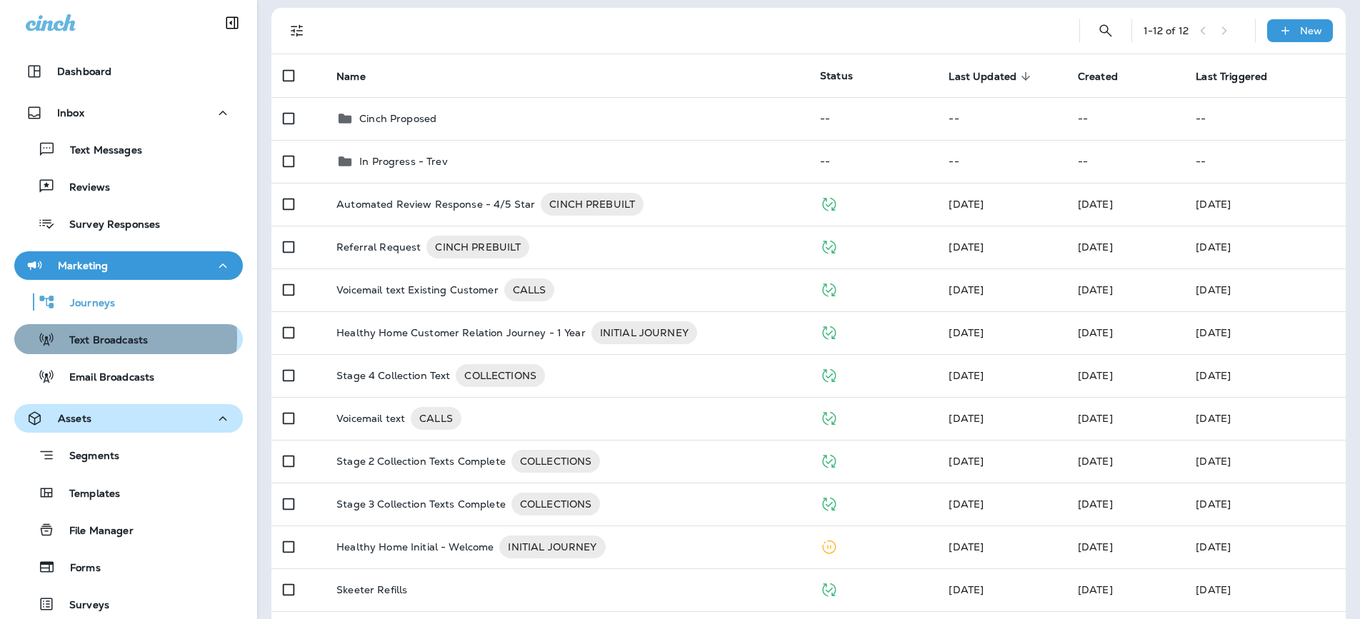
click at [109, 338] on p "Text Broadcasts" at bounding box center [101, 341] width 93 height 14
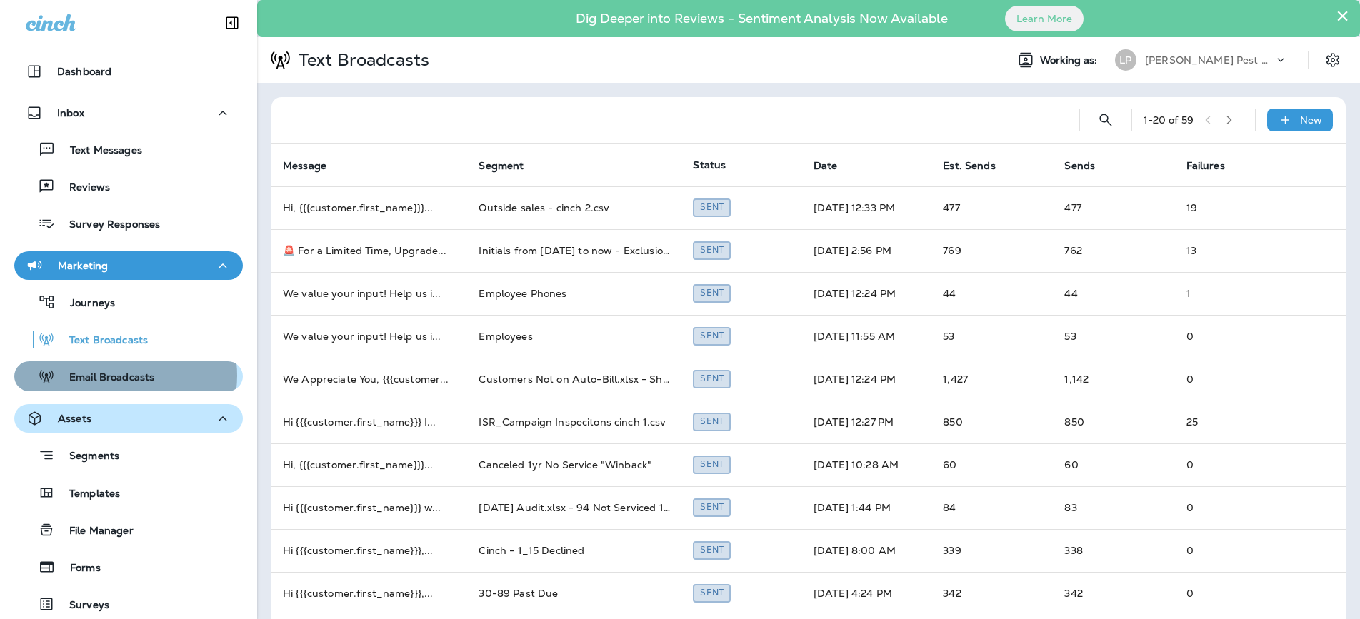
click at [123, 376] on p "Email Broadcasts" at bounding box center [104, 378] width 99 height 14
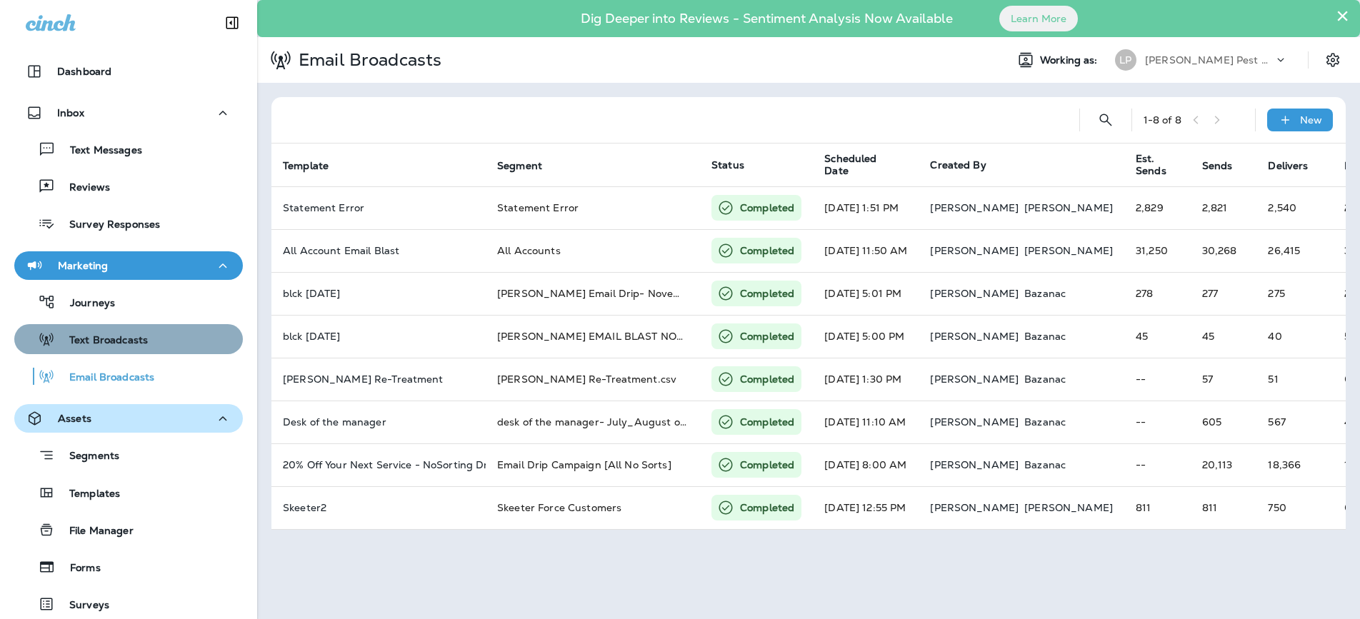
click at [131, 334] on p "Text Broadcasts" at bounding box center [101, 341] width 93 height 14
